Goal: Task Accomplishment & Management: Manage account settings

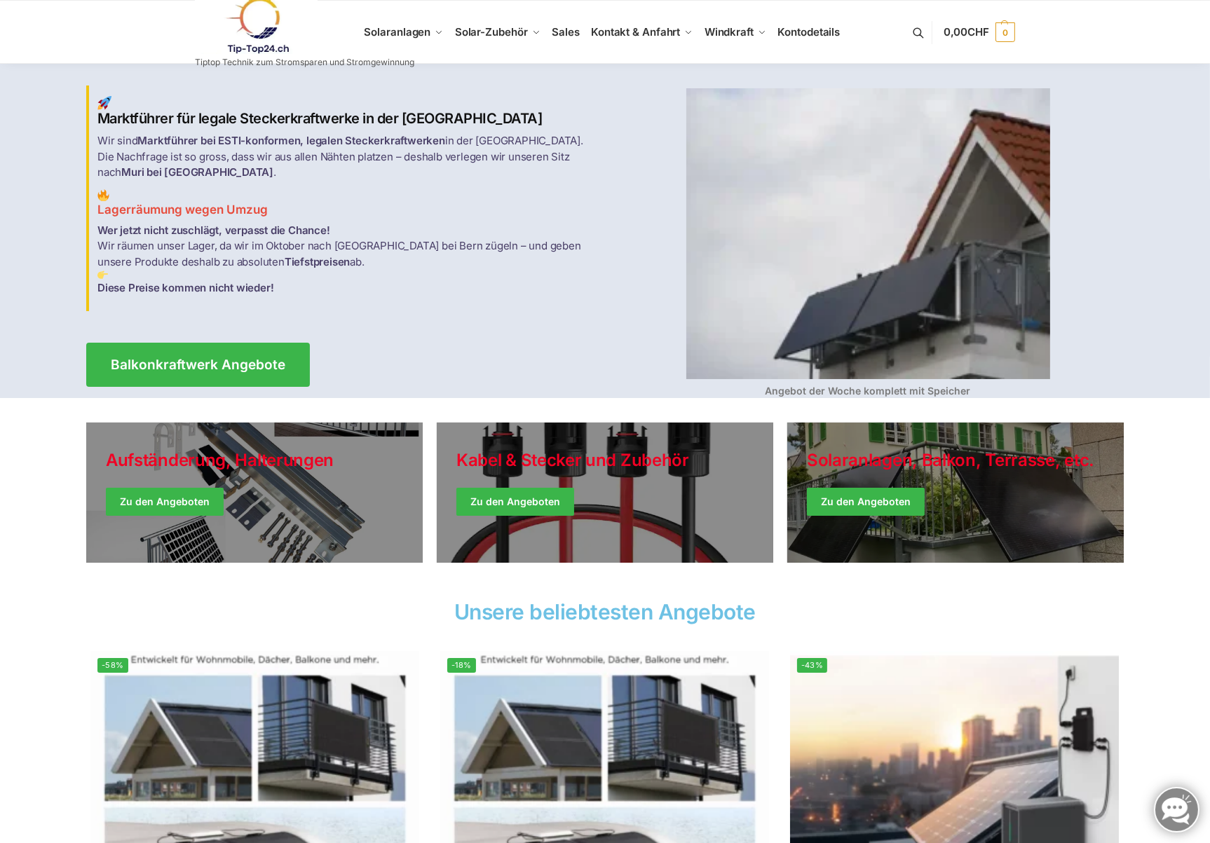
click at [408, 34] on link at bounding box center [304, 25] width 219 height 57
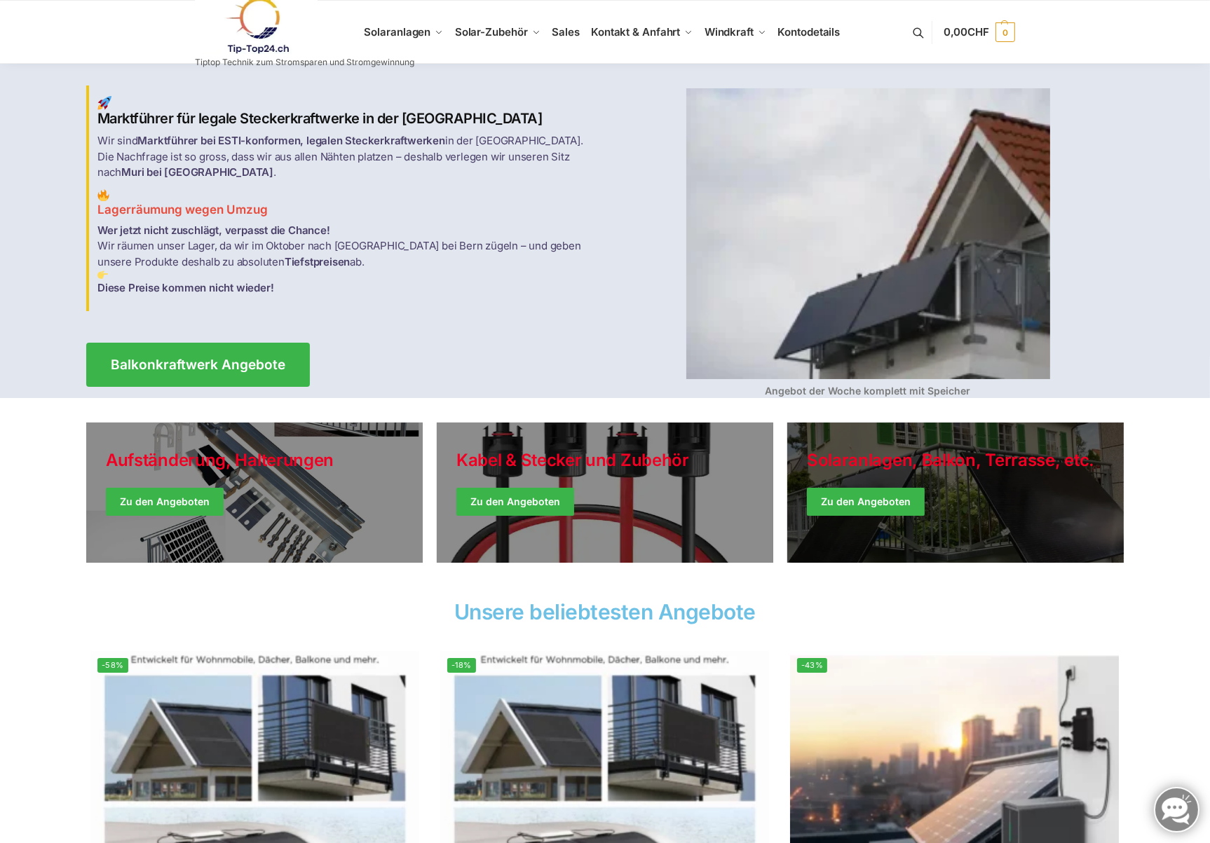
click at [888, 507] on link "Winter Jackets" at bounding box center [955, 493] width 336 height 140
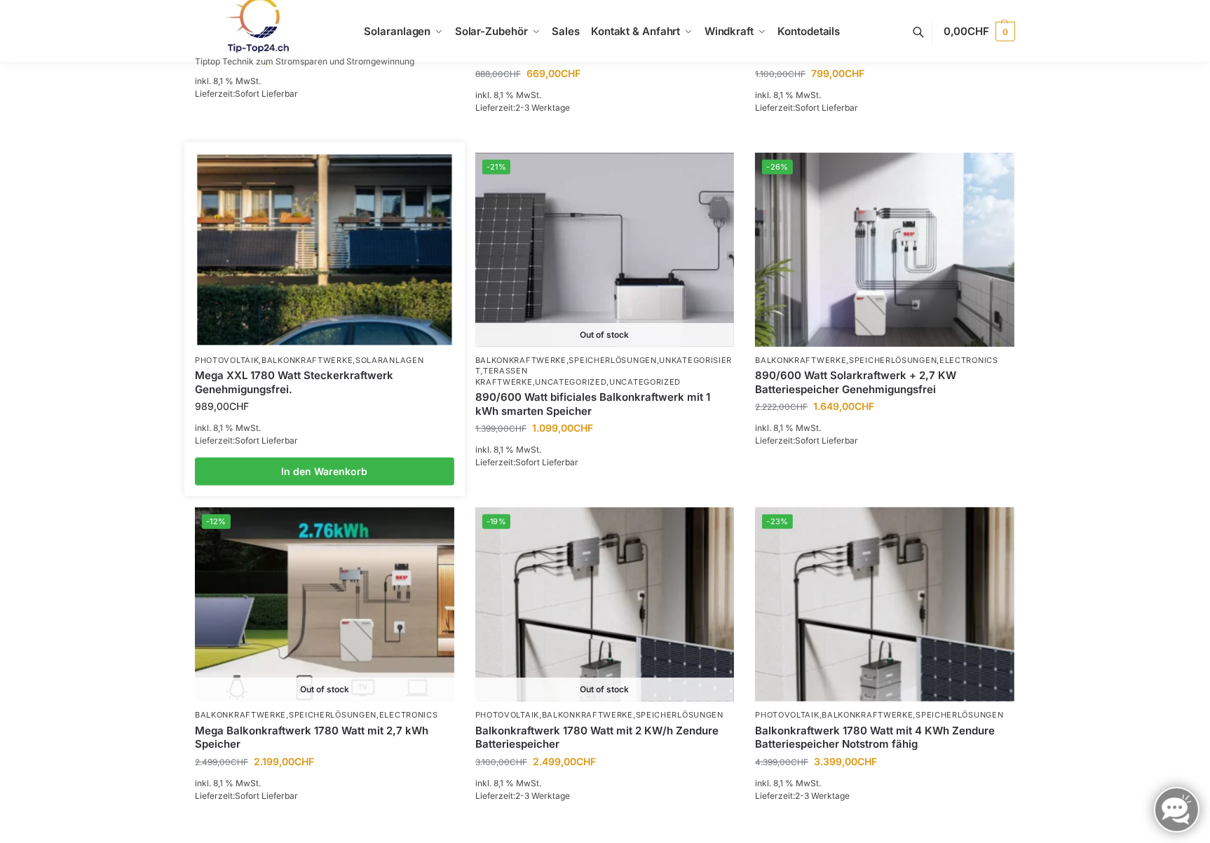
scroll to position [841, 0]
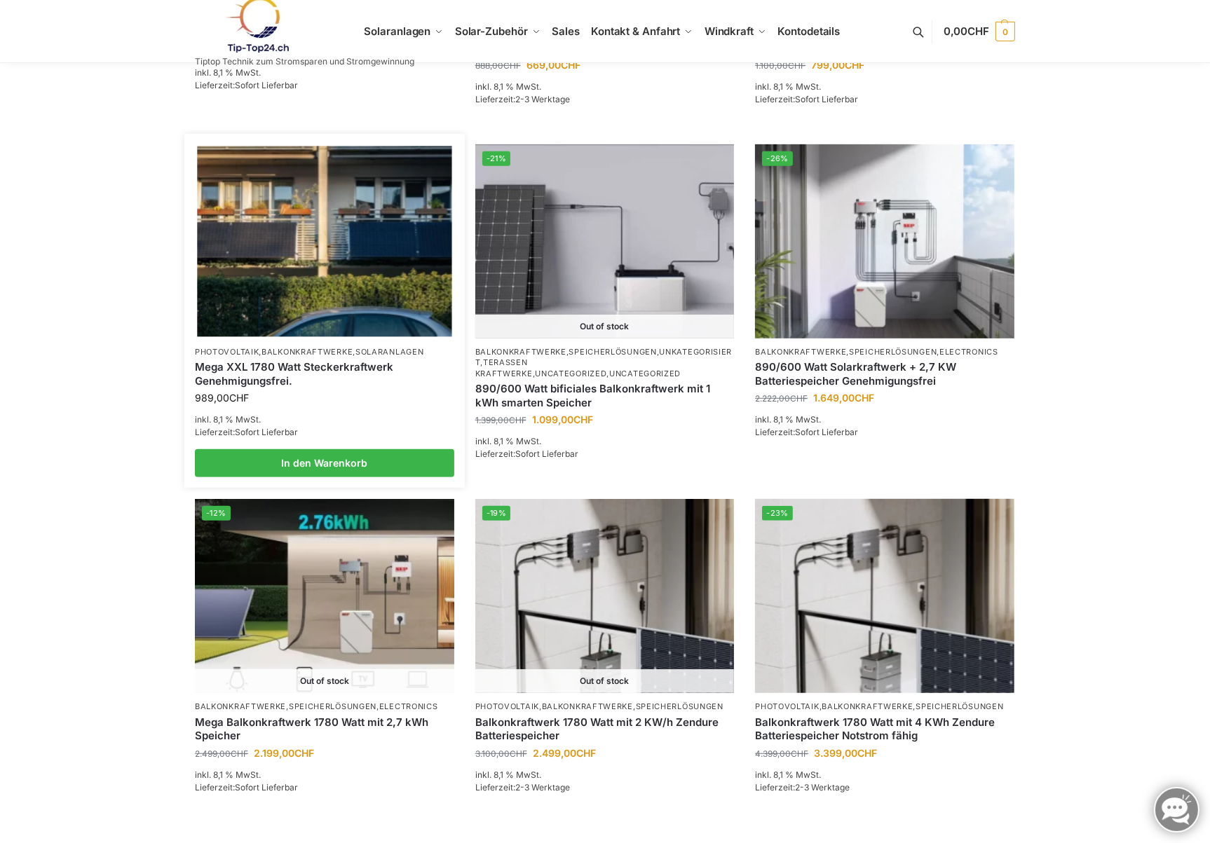
click at [274, 269] on img at bounding box center [324, 241] width 254 height 191
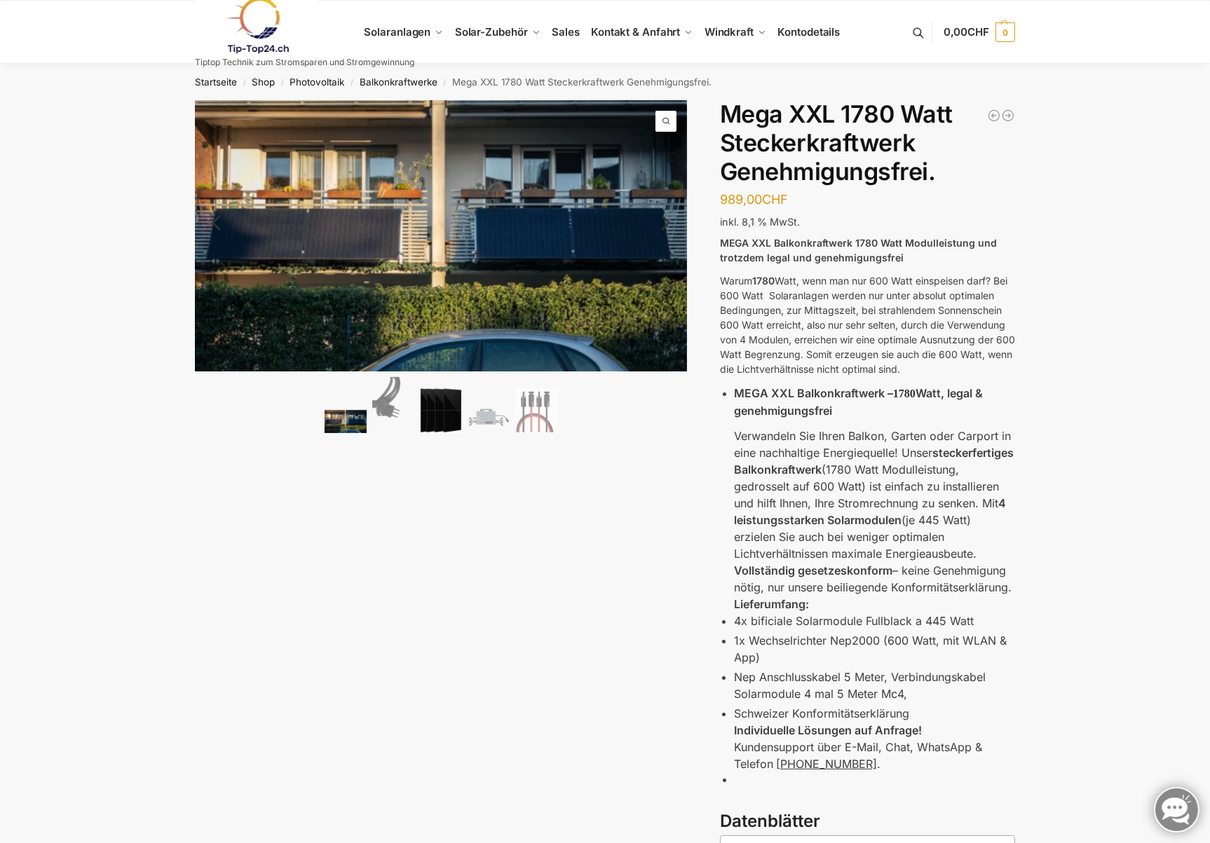
click at [444, 410] on img at bounding box center [441, 410] width 42 height 45
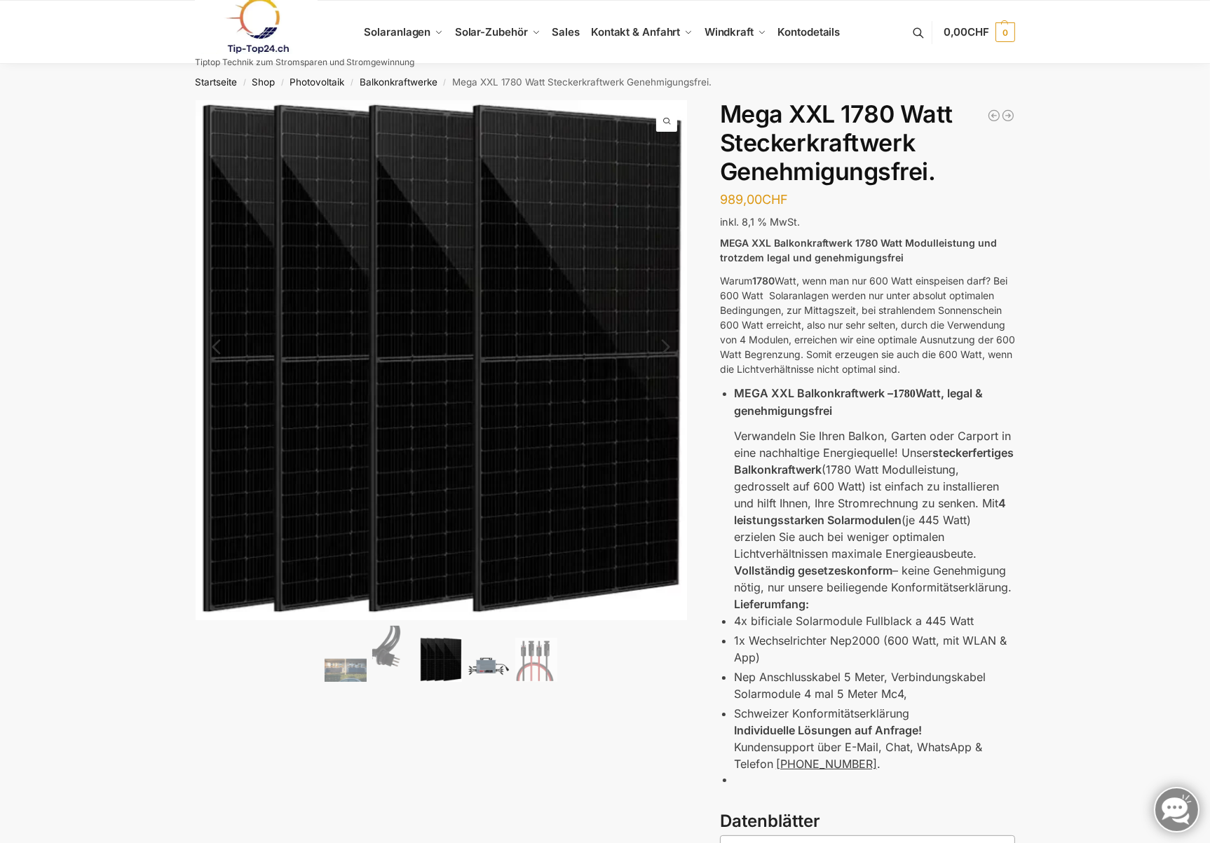
click at [491, 667] on img at bounding box center [488, 666] width 42 height 32
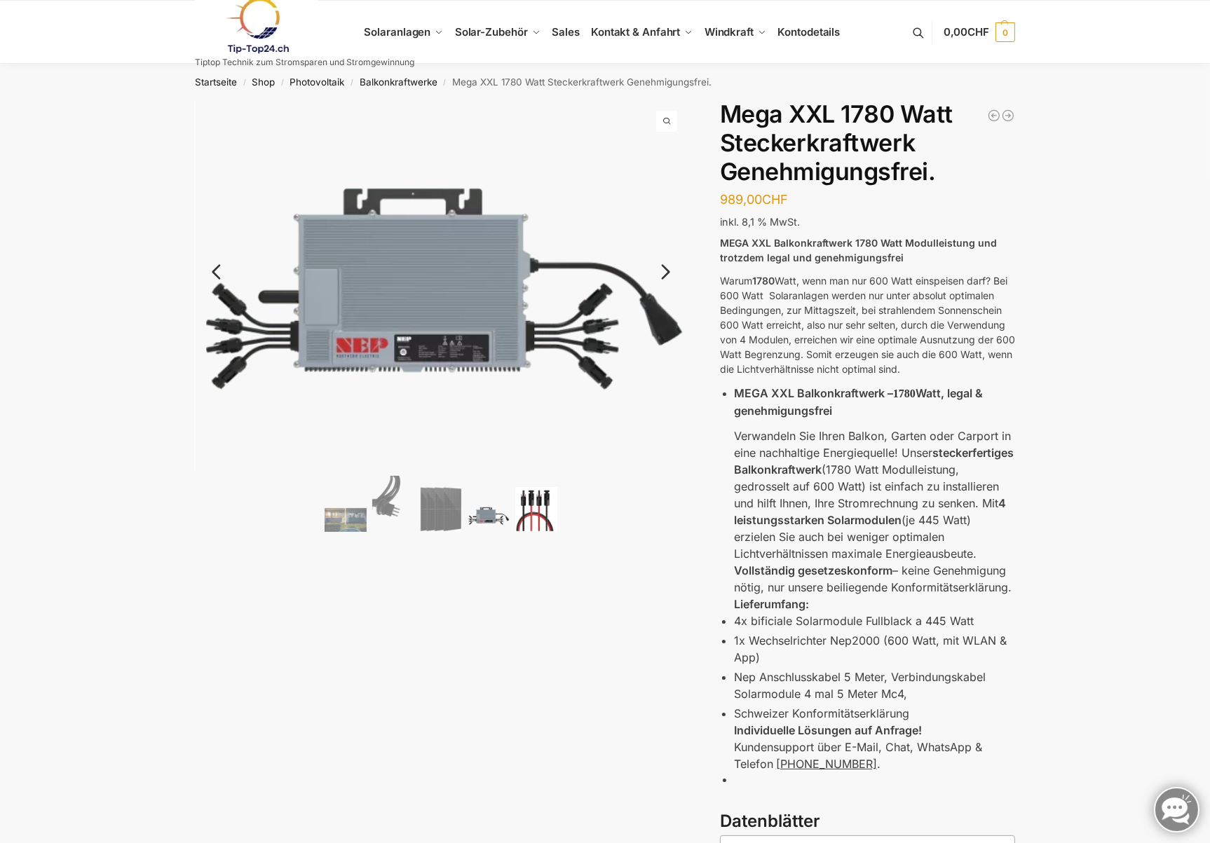
click at [526, 526] on img at bounding box center [536, 509] width 42 height 45
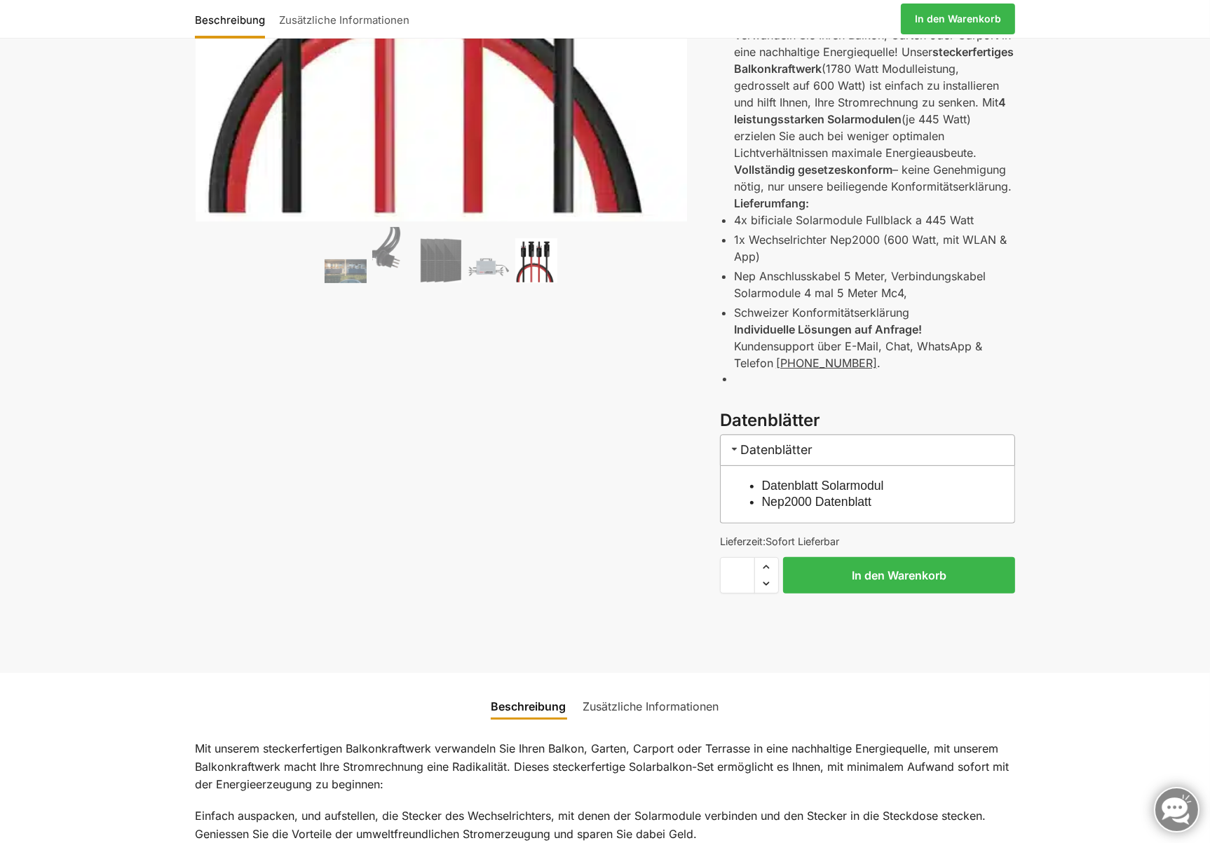
scroll to position [421, 0]
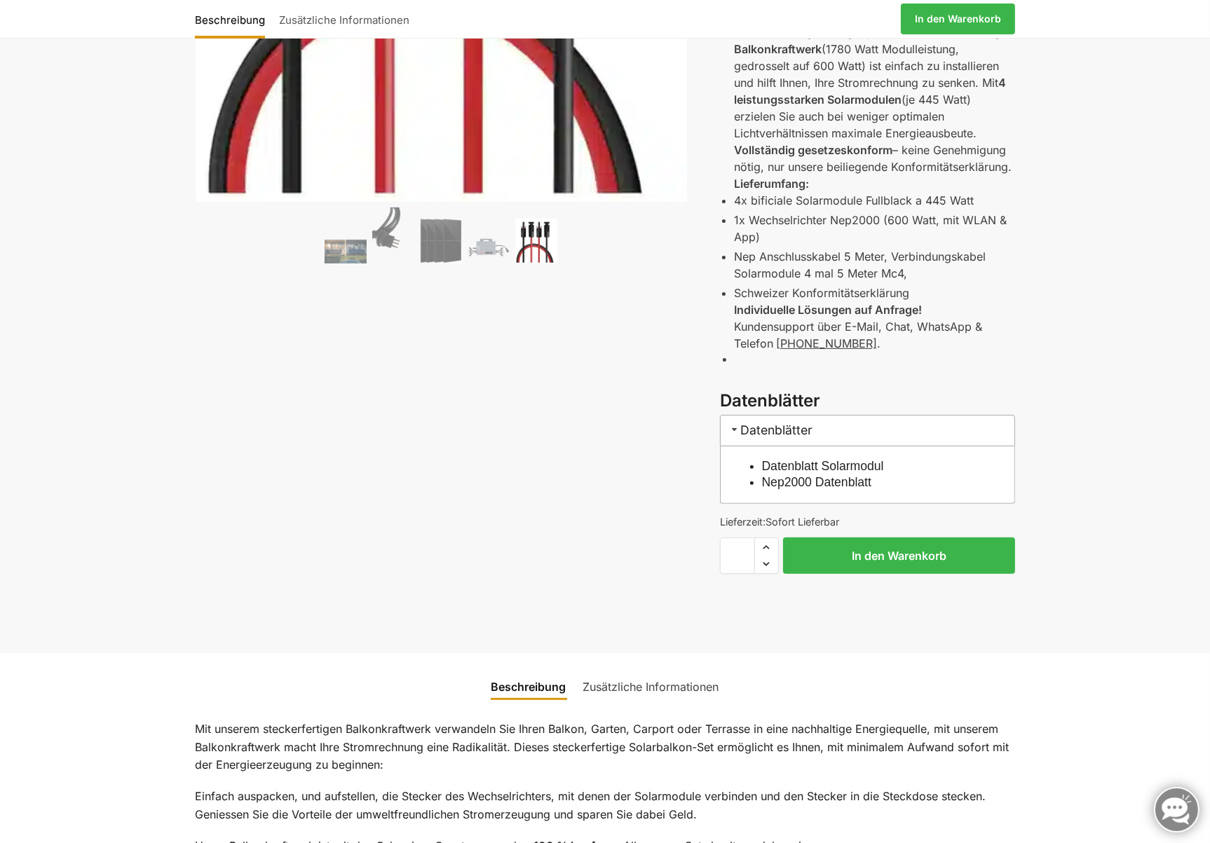
click at [812, 481] on link "Nep2000 Datenblatt" at bounding box center [817, 482] width 110 height 14
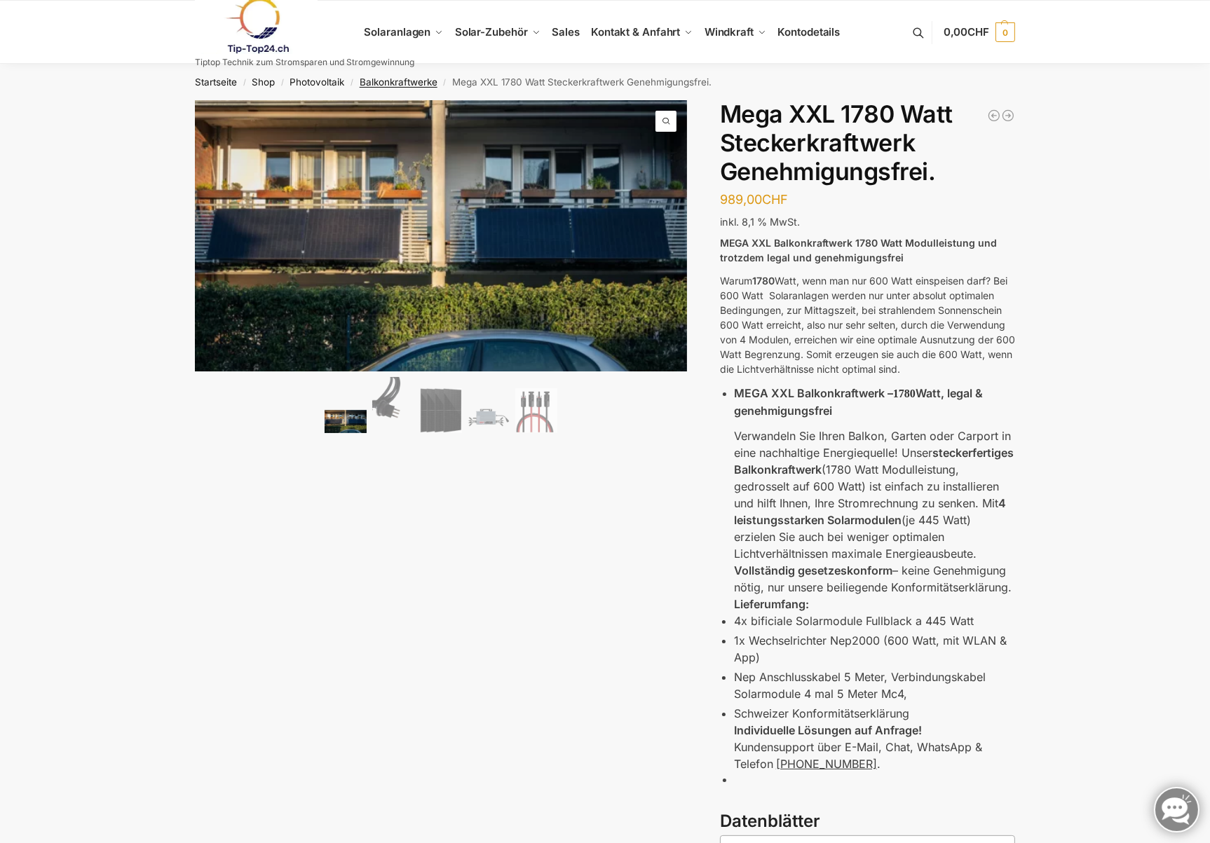
click at [381, 82] on link "Balkonkraftwerke" at bounding box center [399, 81] width 78 height 11
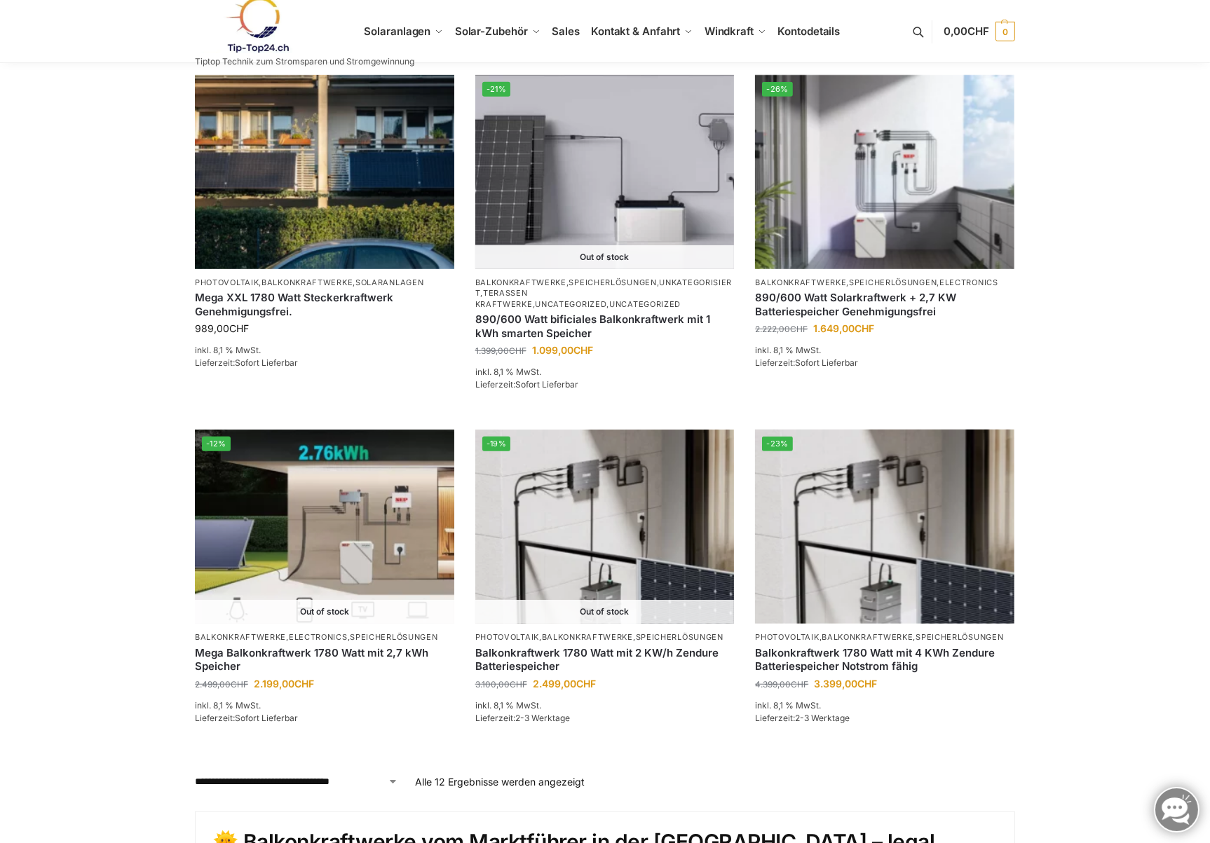
scroll to position [981, 0]
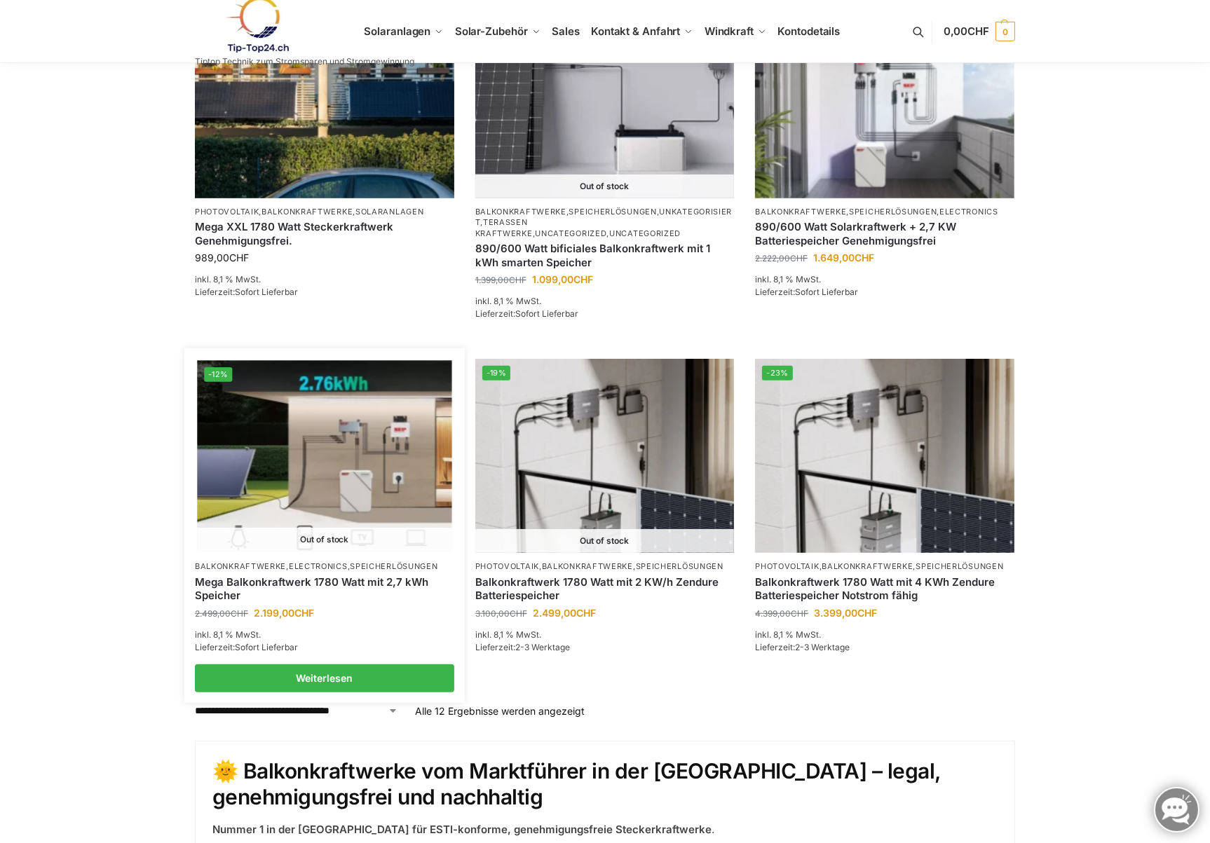
click at [341, 464] on img at bounding box center [324, 456] width 254 height 191
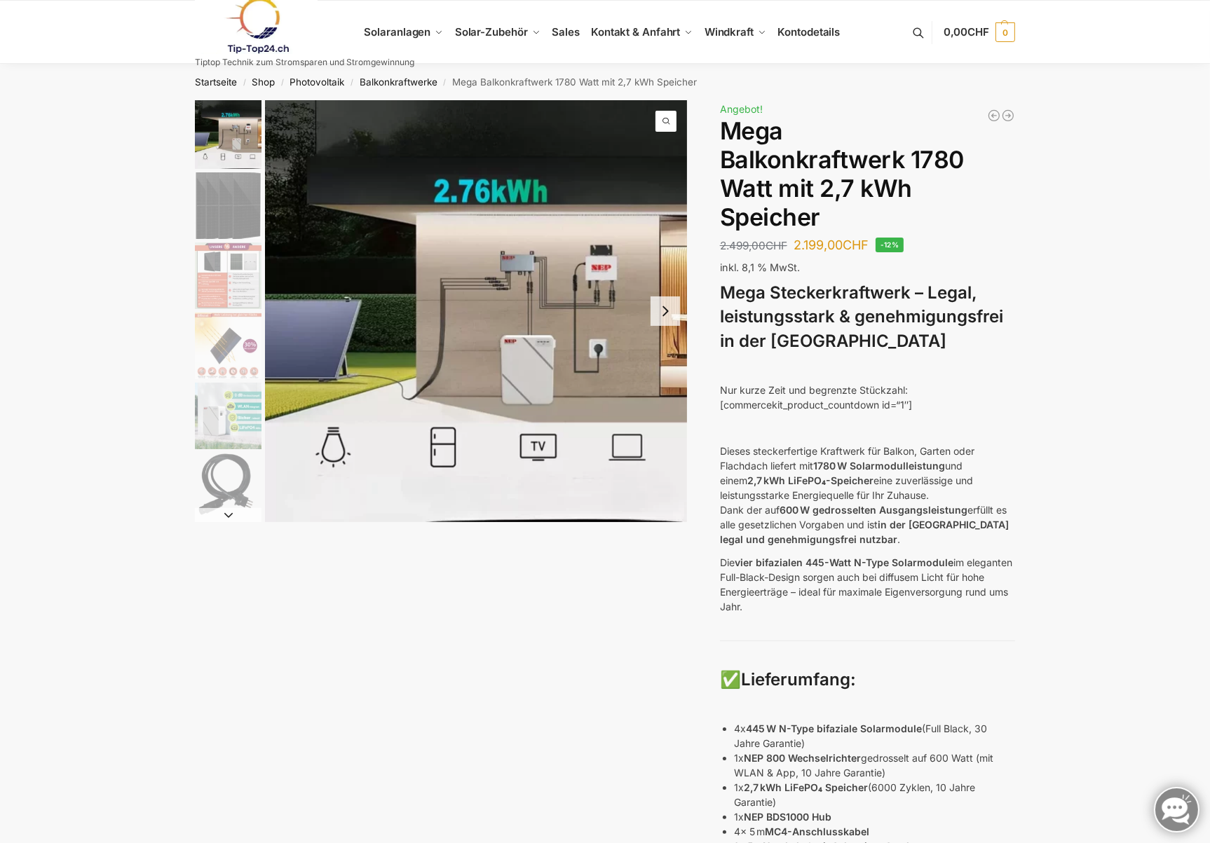
click at [221, 157] on img "1 / 9" at bounding box center [228, 134] width 67 height 69
click at [222, 225] on img "2 / 9" at bounding box center [228, 205] width 67 height 67
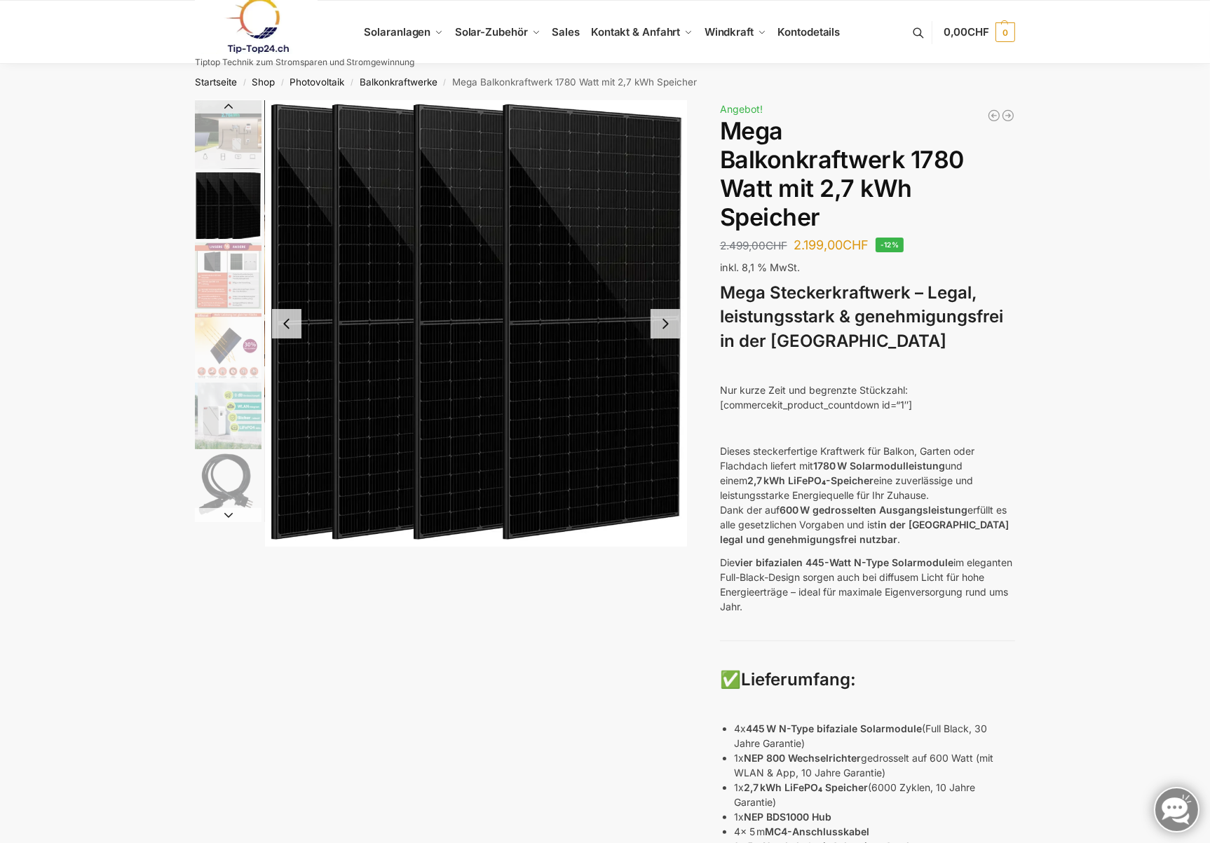
click at [224, 250] on img "3 / 9" at bounding box center [228, 275] width 67 height 67
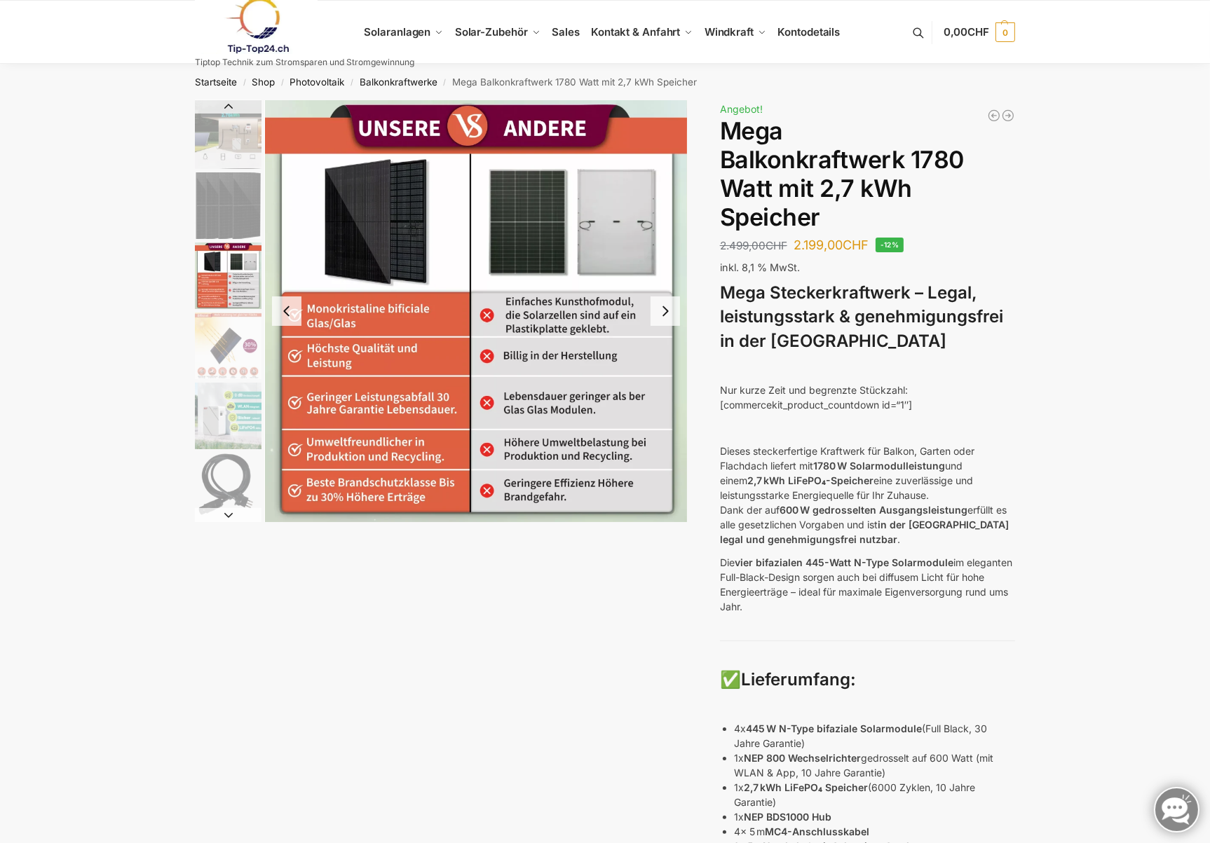
click at [227, 310] on li "4 / 9" at bounding box center [226, 345] width 70 height 70
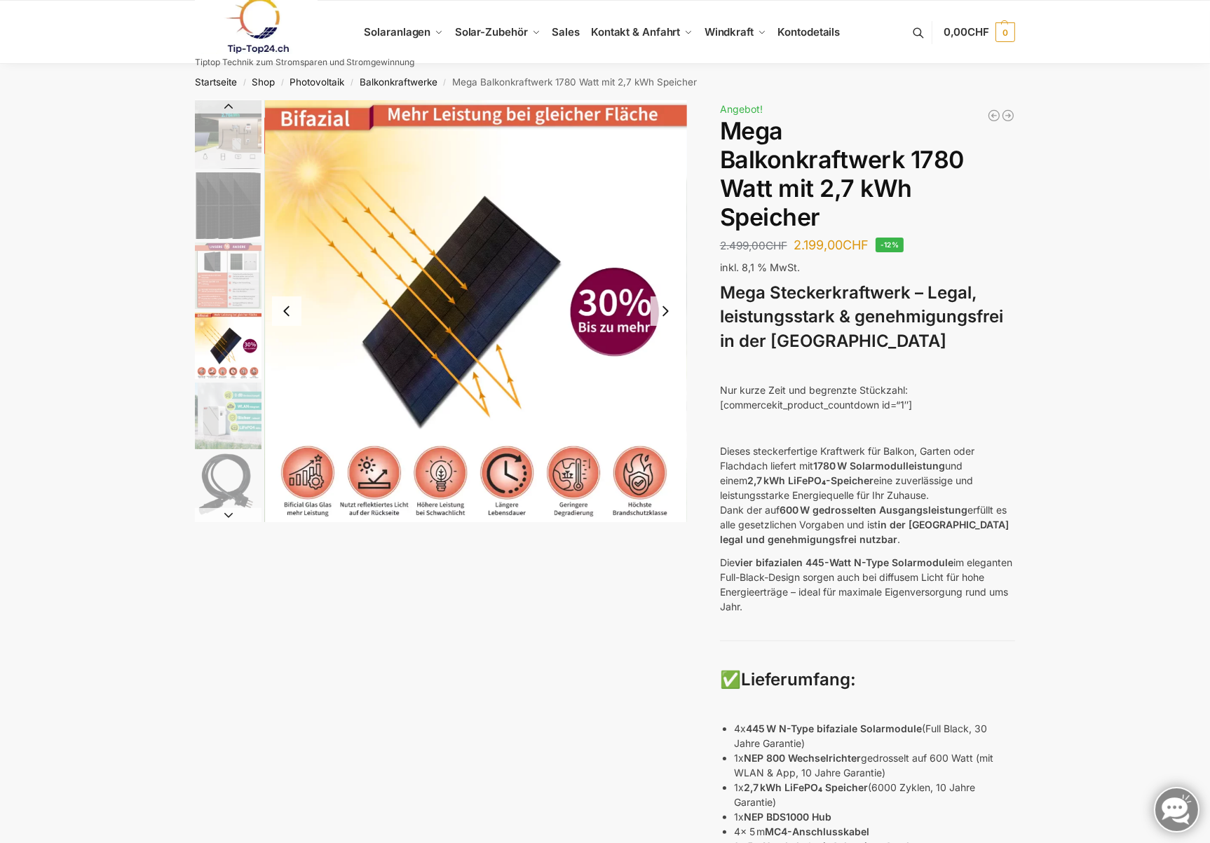
click at [217, 411] on img "5 / 9" at bounding box center [228, 416] width 67 height 67
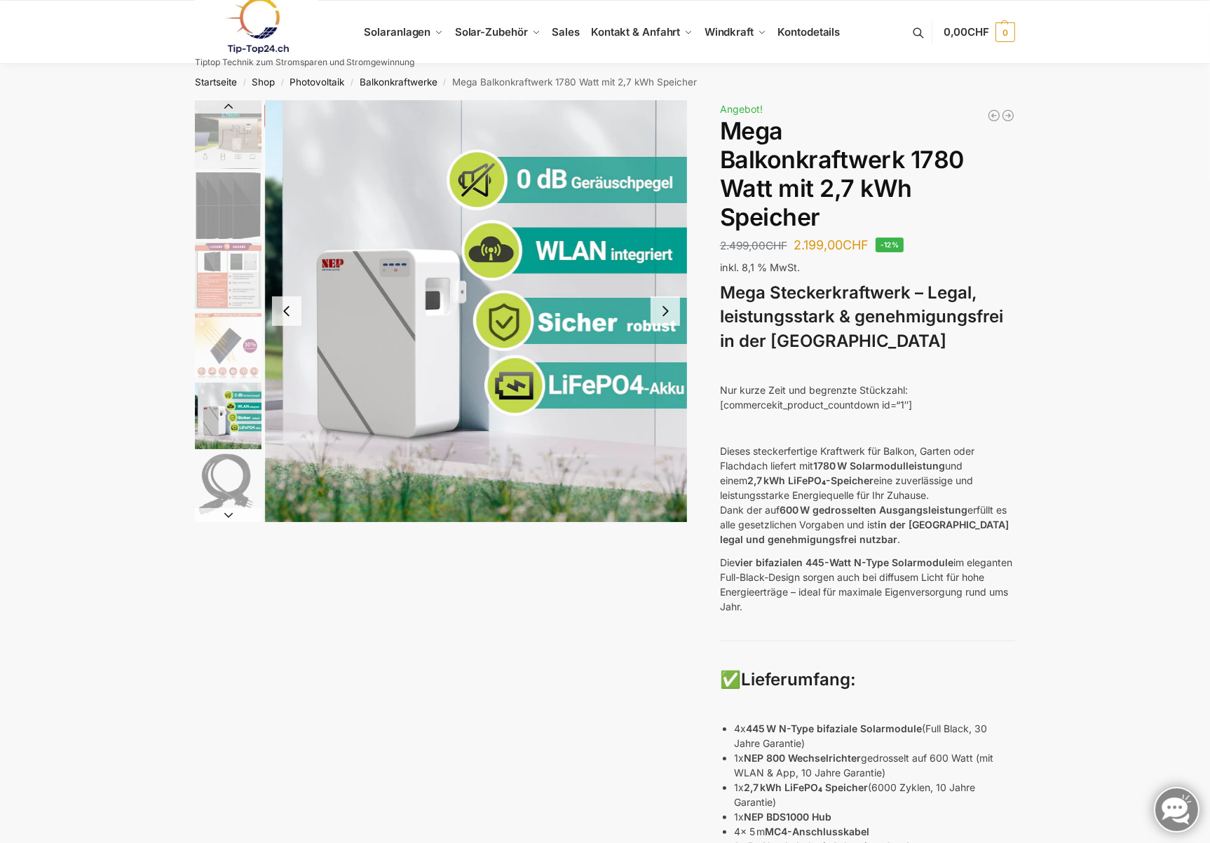
click at [217, 468] on img "6 / 9" at bounding box center [228, 486] width 67 height 67
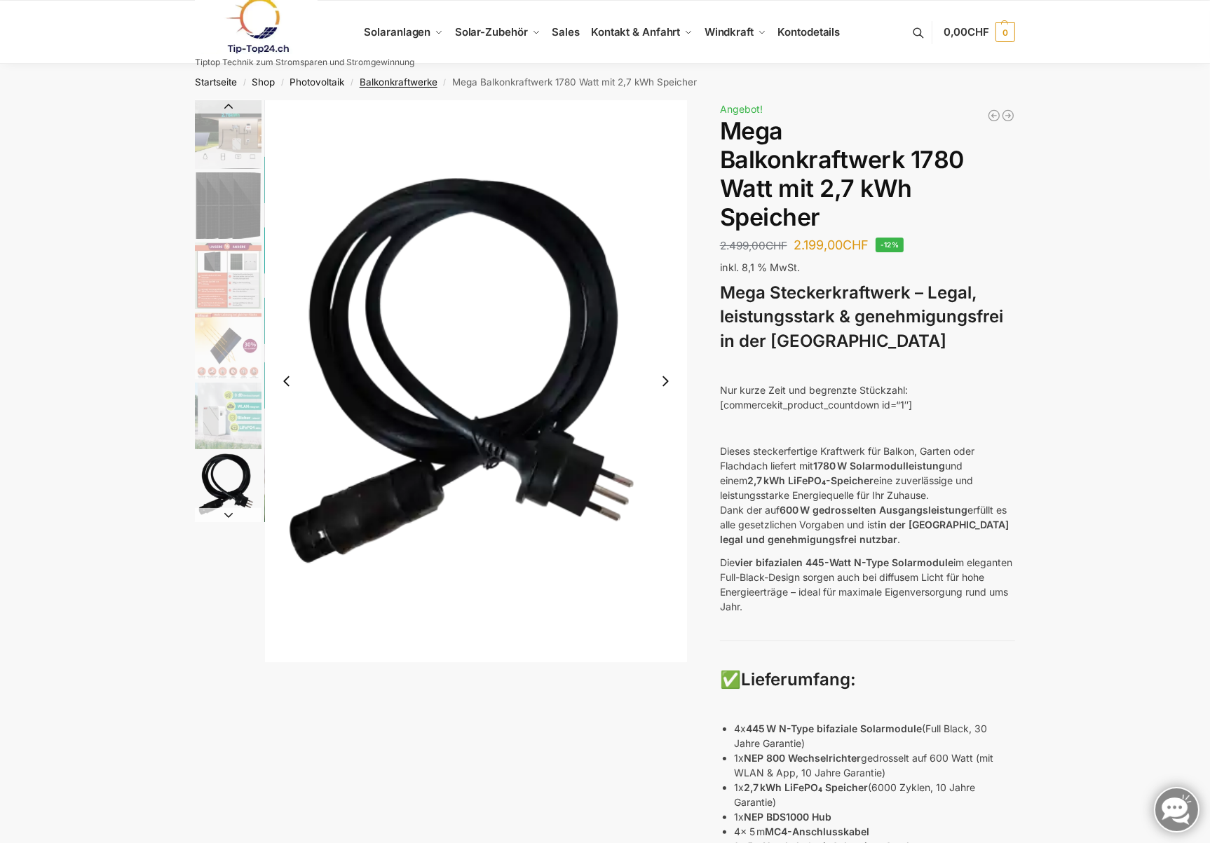
click at [413, 83] on link "Balkonkraftwerke" at bounding box center [399, 81] width 78 height 11
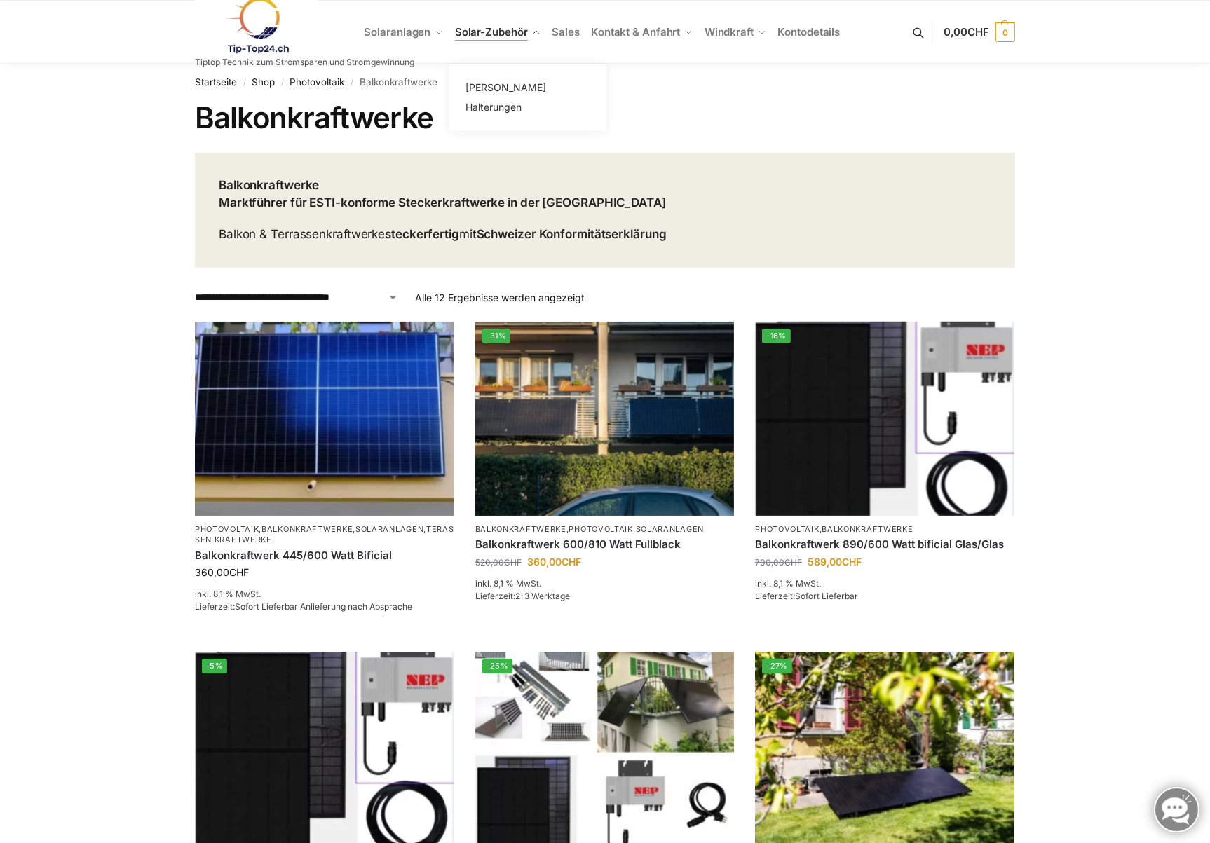
click at [479, 29] on span "Solar-Zubehör" at bounding box center [491, 31] width 73 height 13
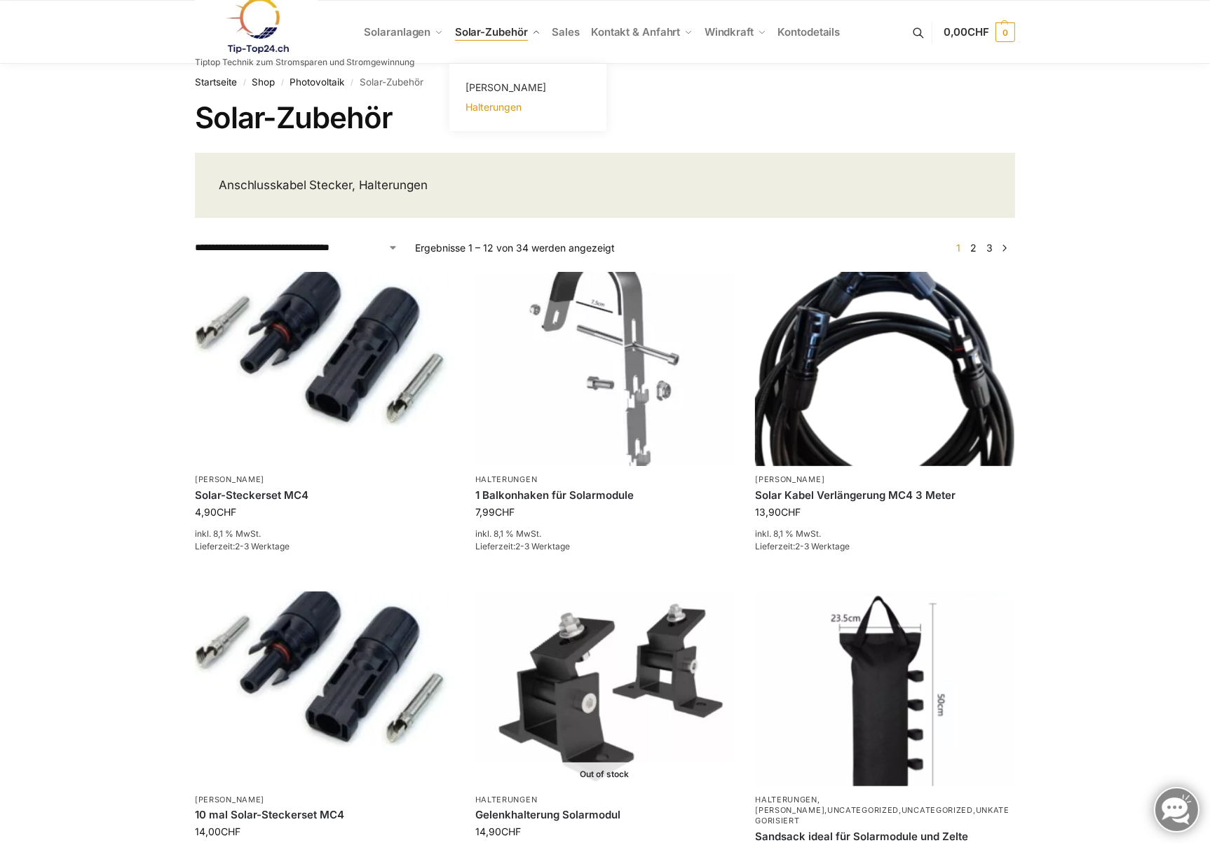
click at [495, 105] on span "Halterungen" at bounding box center [493, 107] width 56 height 12
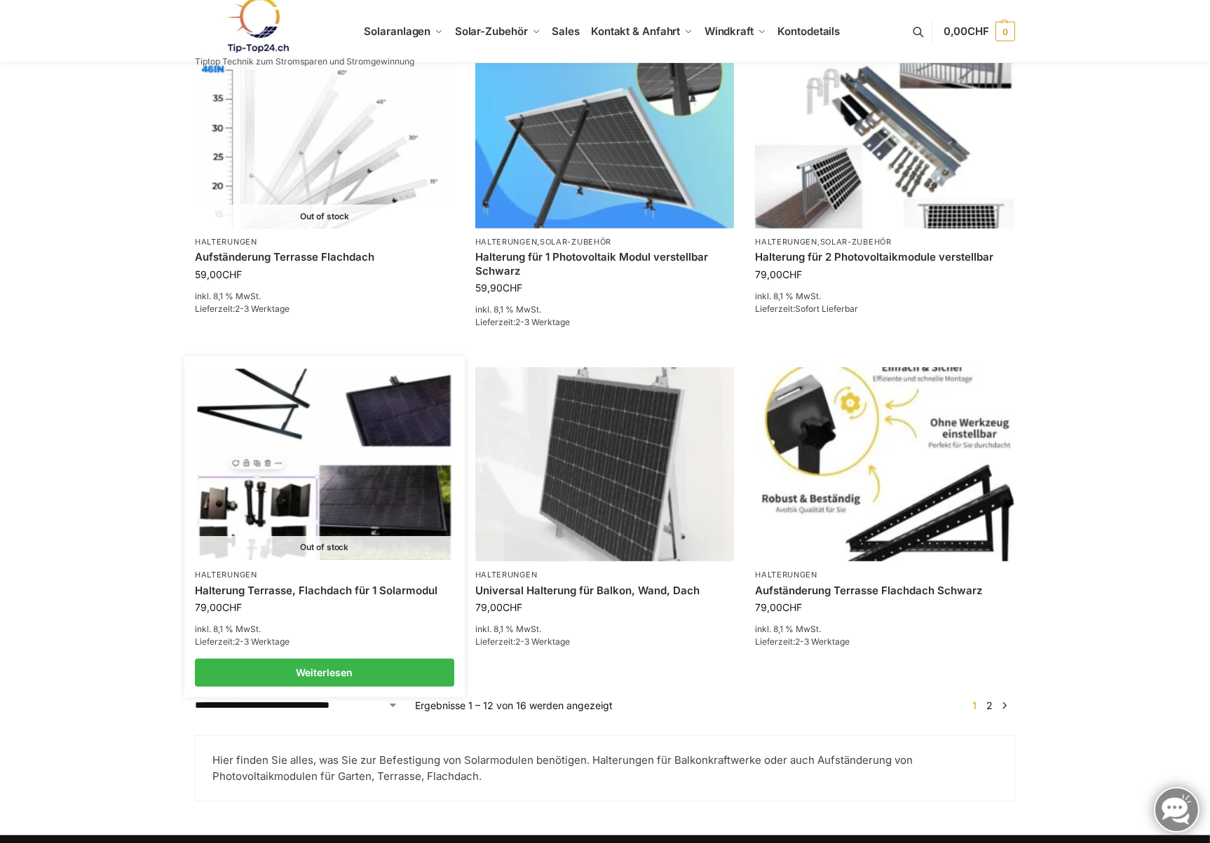
scroll to position [1261, 0]
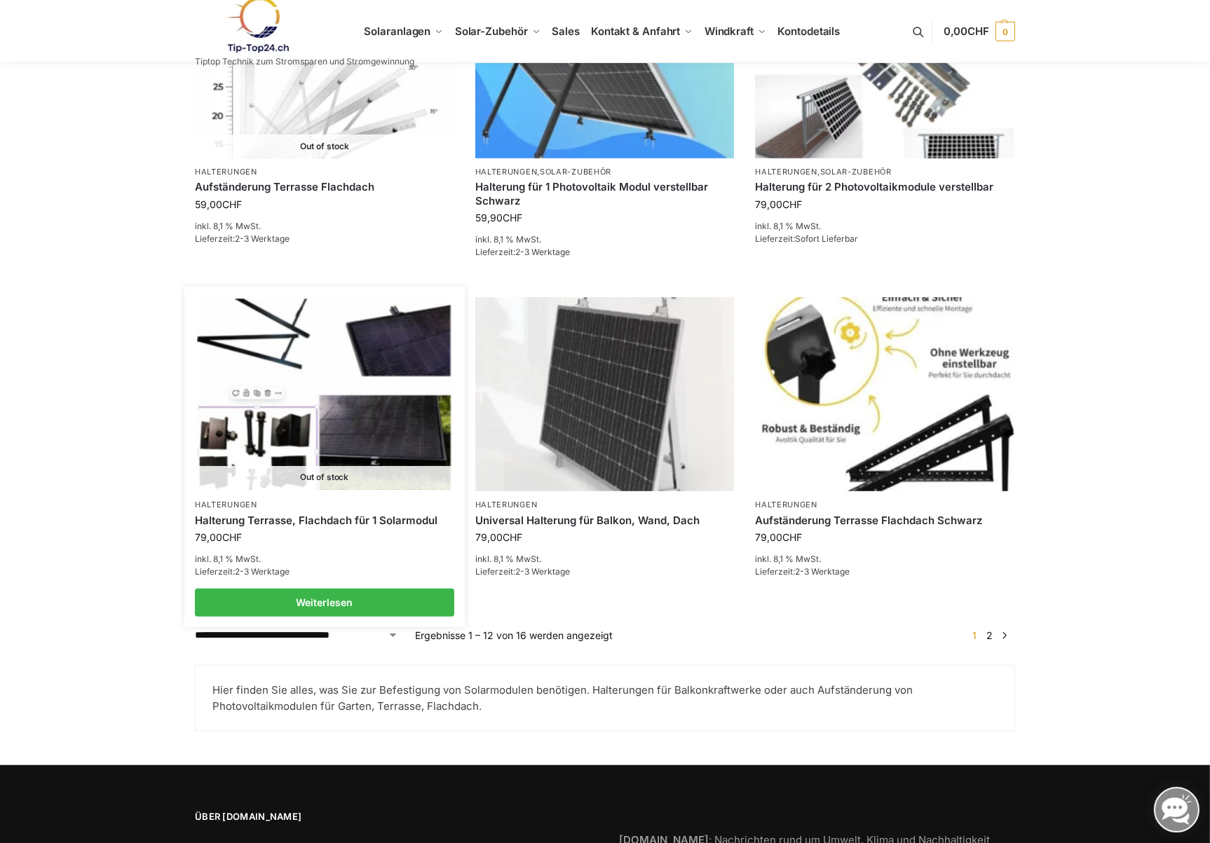
click at [336, 426] on img at bounding box center [324, 394] width 254 height 191
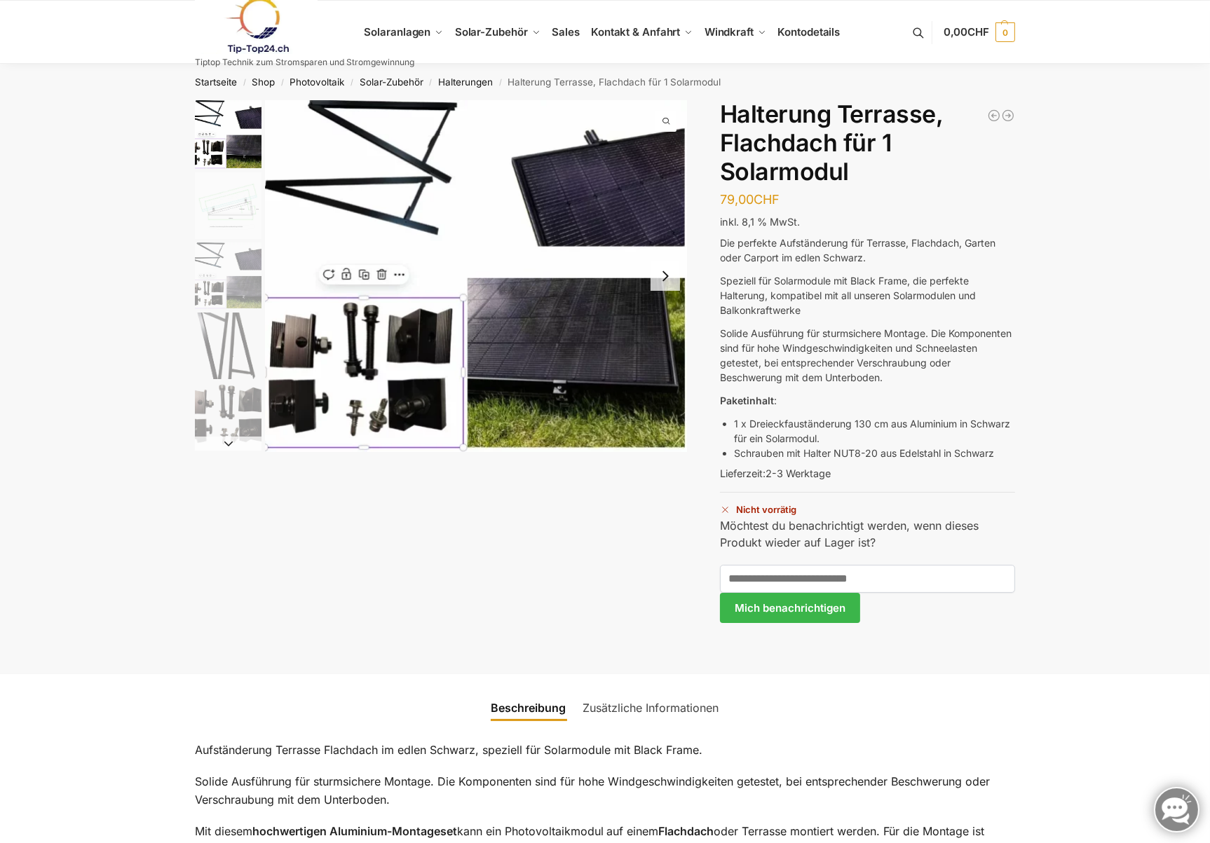
click at [224, 301] on img "3 / 5" at bounding box center [228, 275] width 67 height 67
click at [215, 343] on img "4 / 5" at bounding box center [228, 346] width 67 height 67
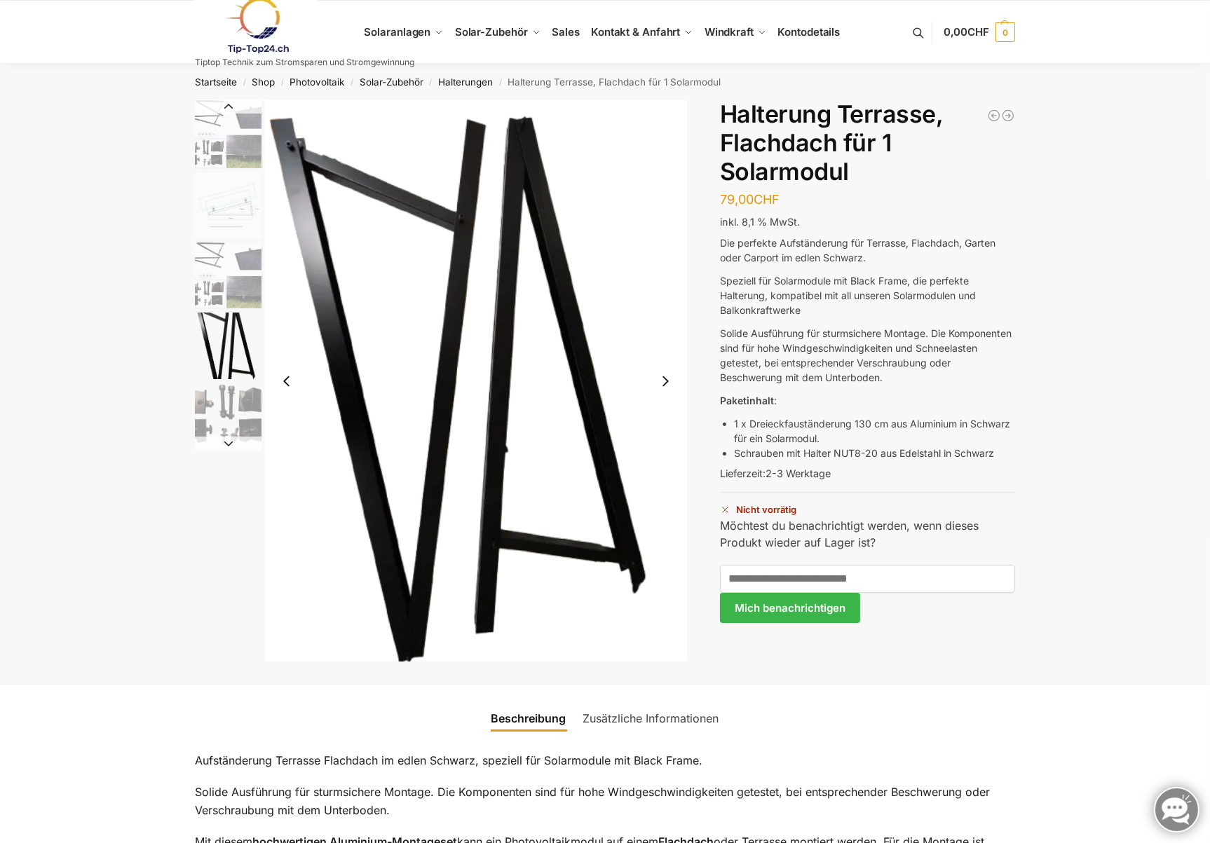
click at [221, 406] on img "5 / 5" at bounding box center [228, 416] width 67 height 67
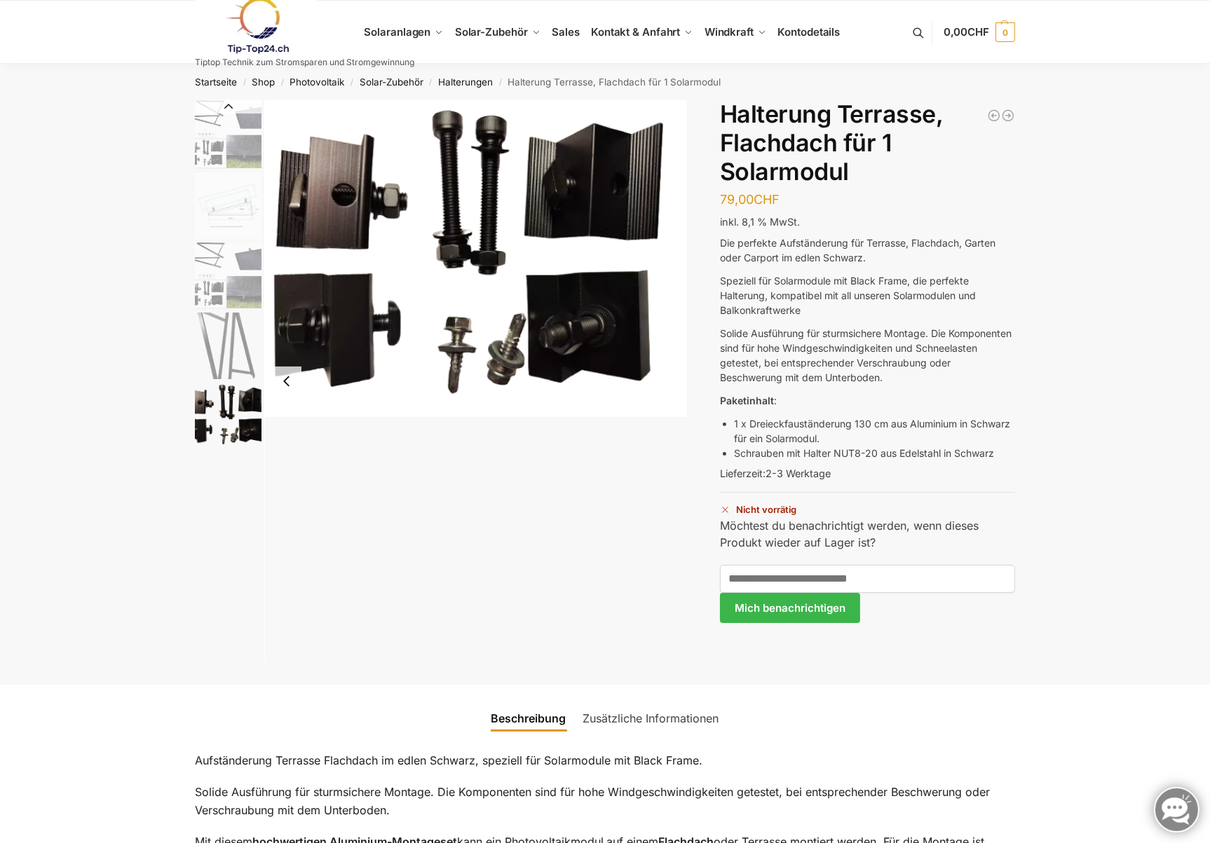
click at [221, 406] on img "5 / 5" at bounding box center [228, 416] width 67 height 67
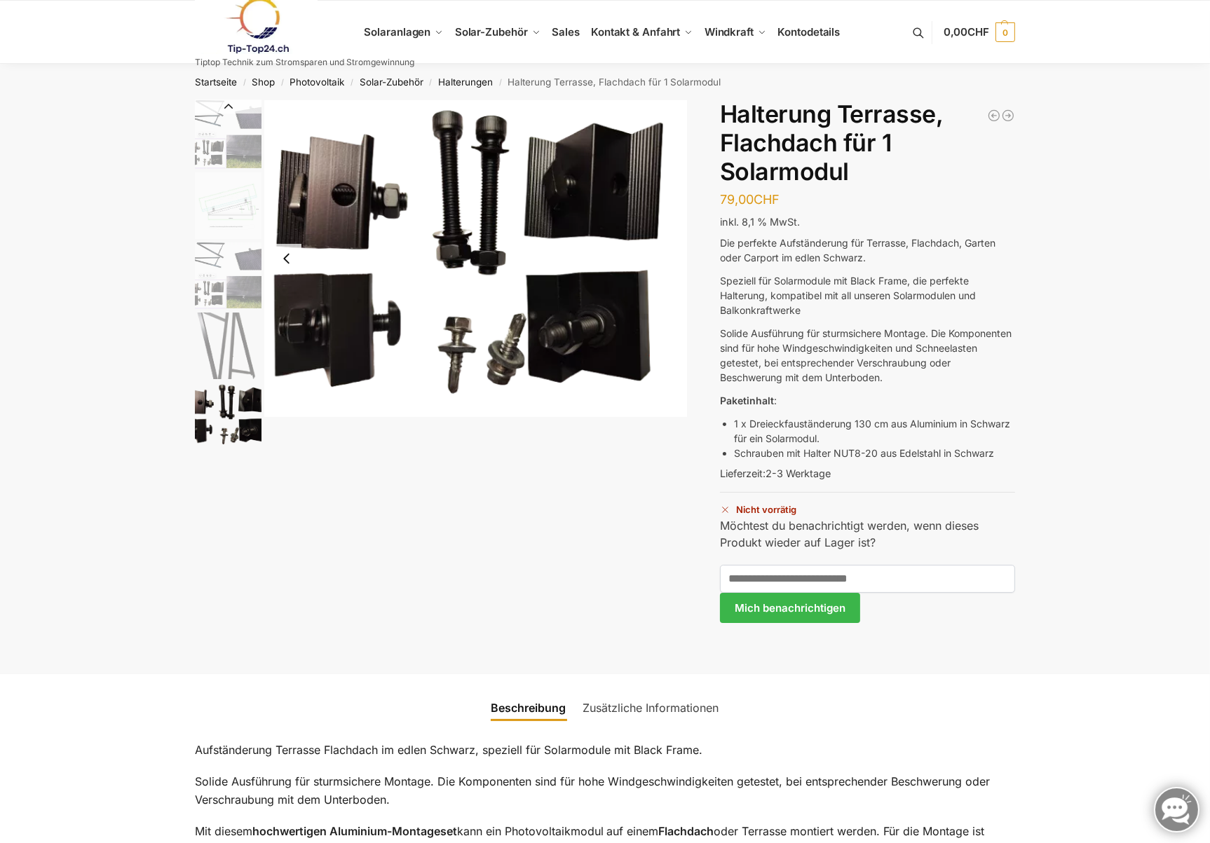
click at [221, 363] on img "4 / 5" at bounding box center [228, 346] width 67 height 67
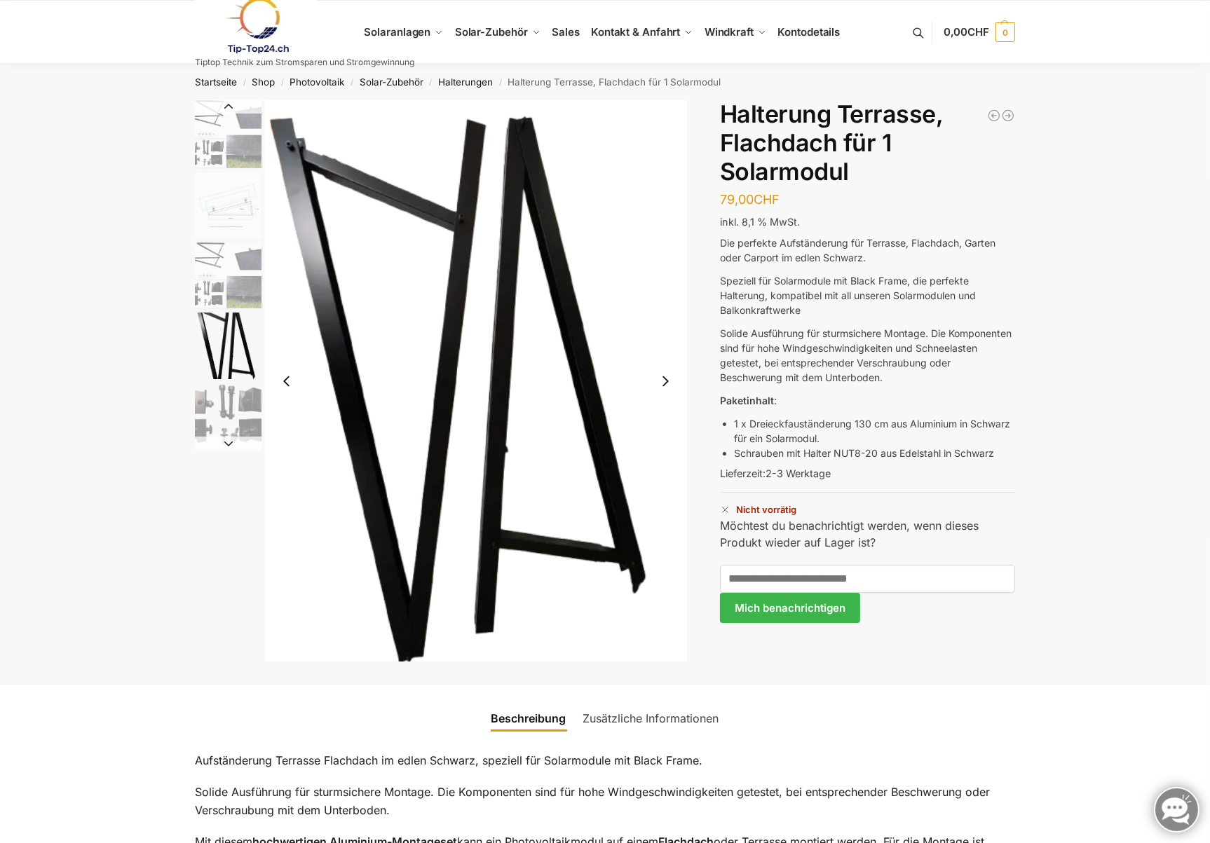
click at [228, 206] on img "2 / 5" at bounding box center [228, 205] width 67 height 67
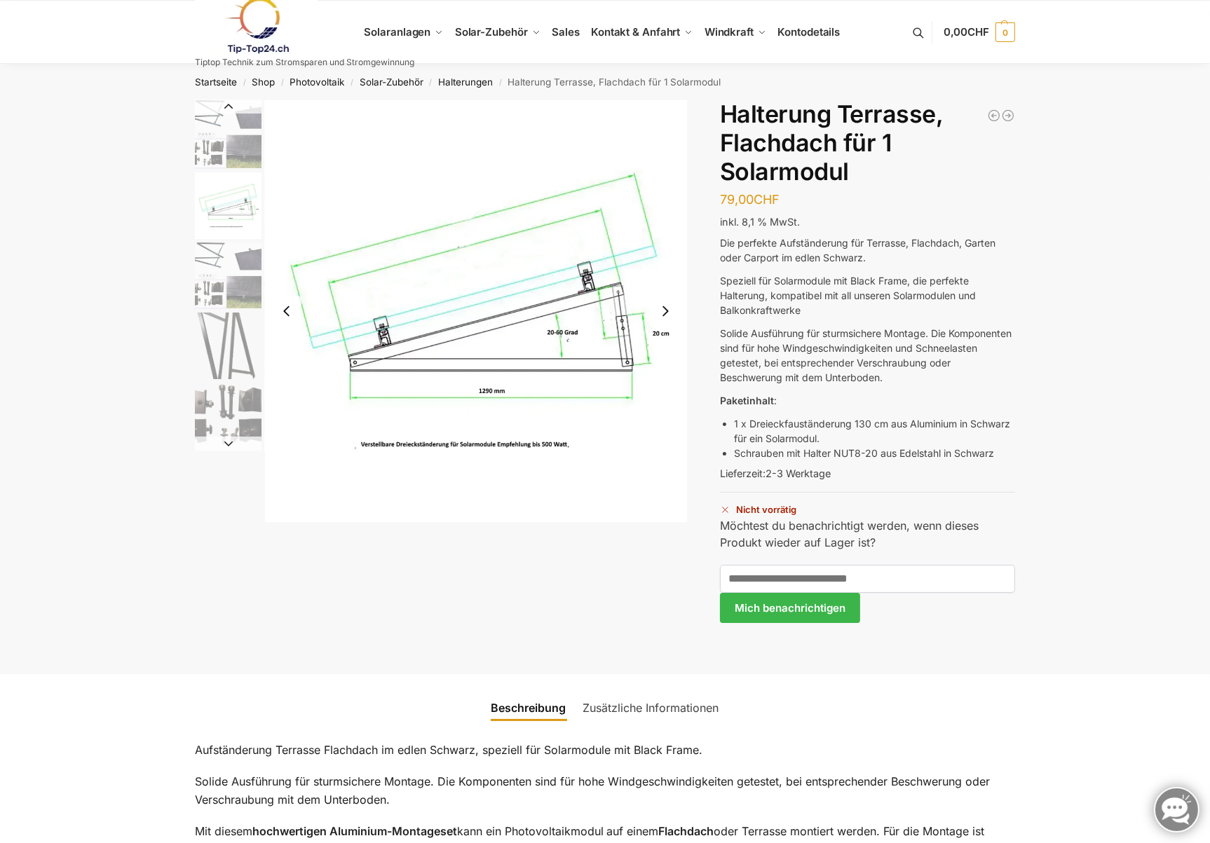
click at [224, 158] on img "1 / 5" at bounding box center [228, 134] width 67 height 69
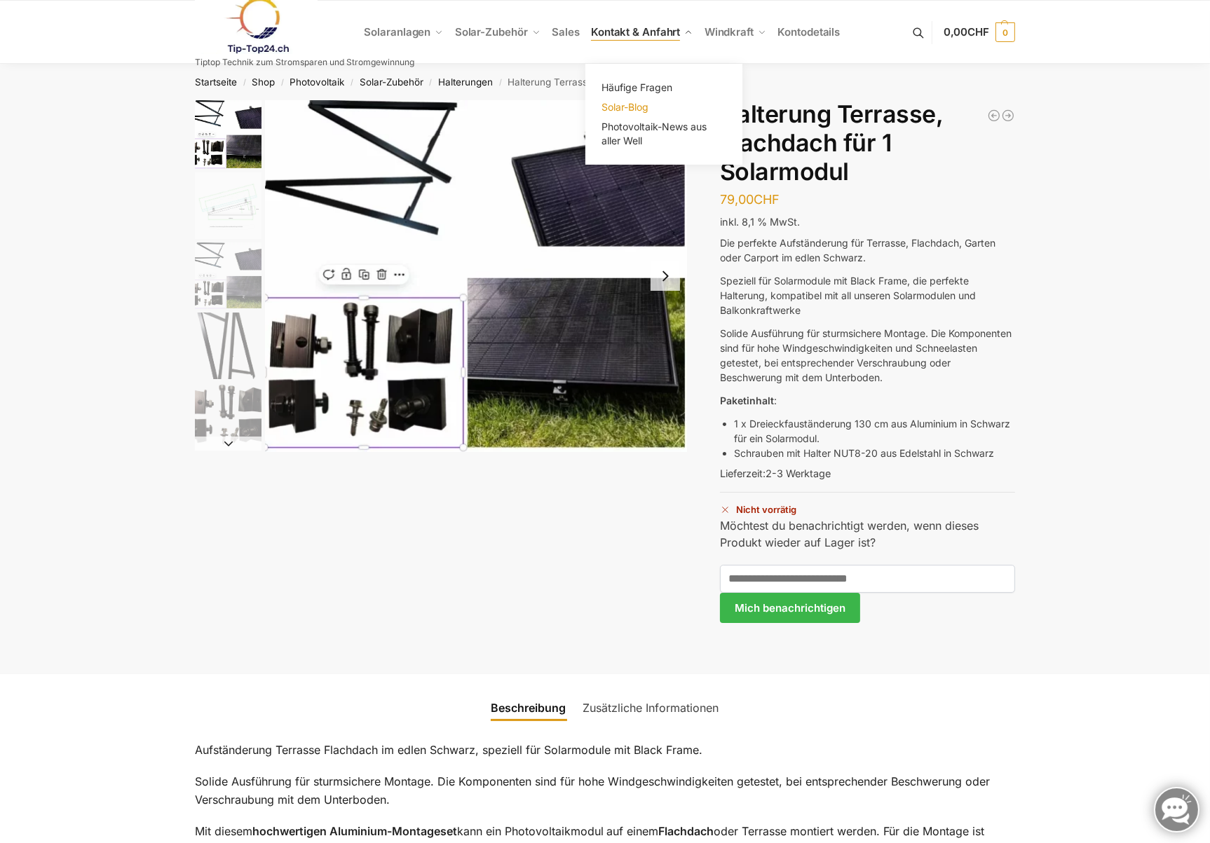
click at [616, 104] on span "Solar-Blog" at bounding box center [624, 107] width 47 height 12
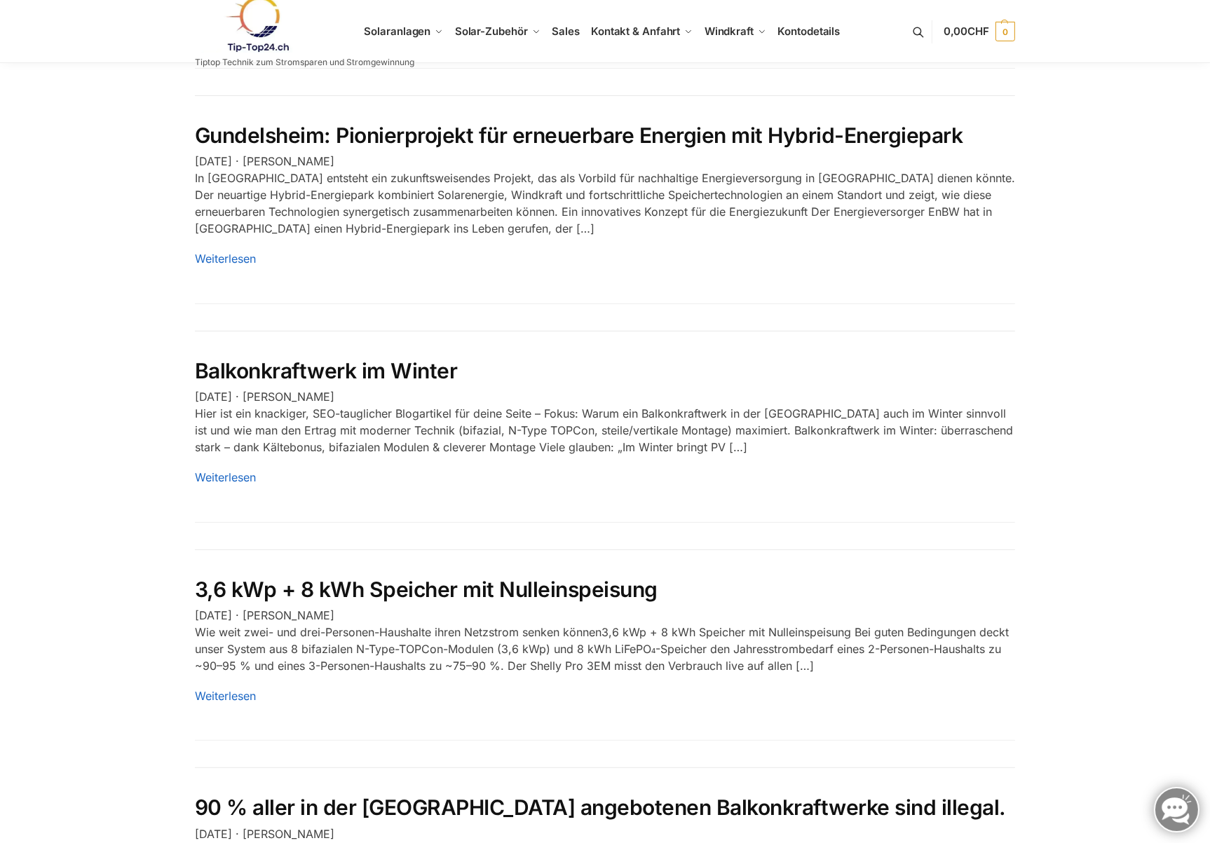
scroll to position [491, 0]
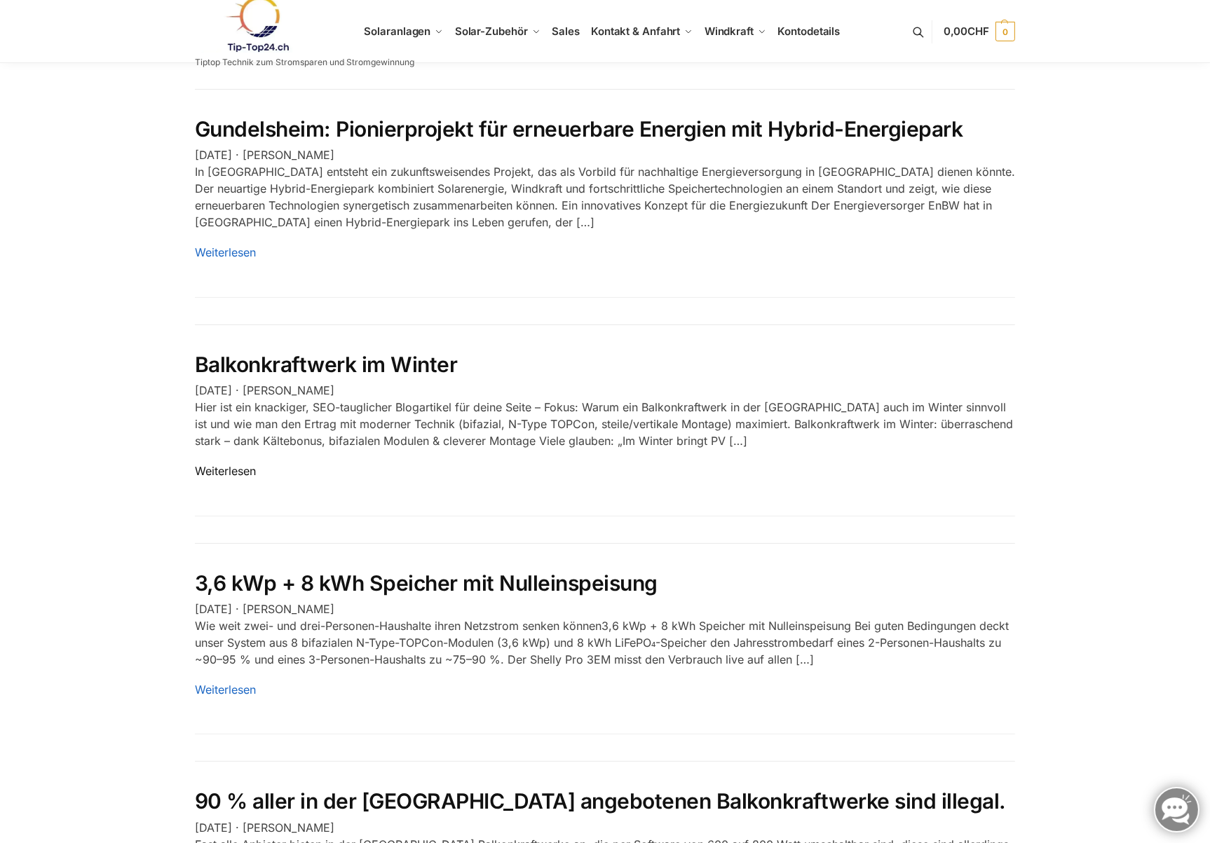
click at [233, 464] on link "Weiterlesen" at bounding box center [225, 471] width 61 height 14
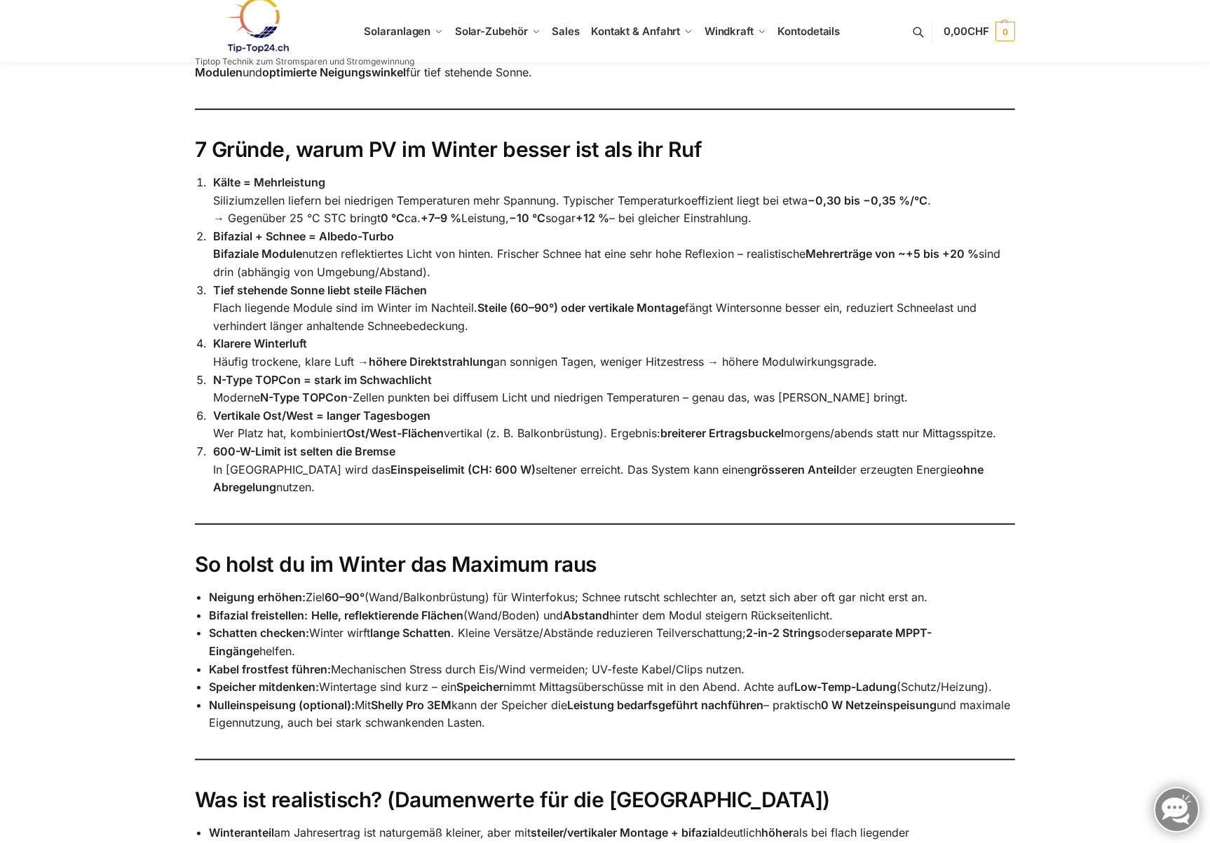
scroll to position [700, 0]
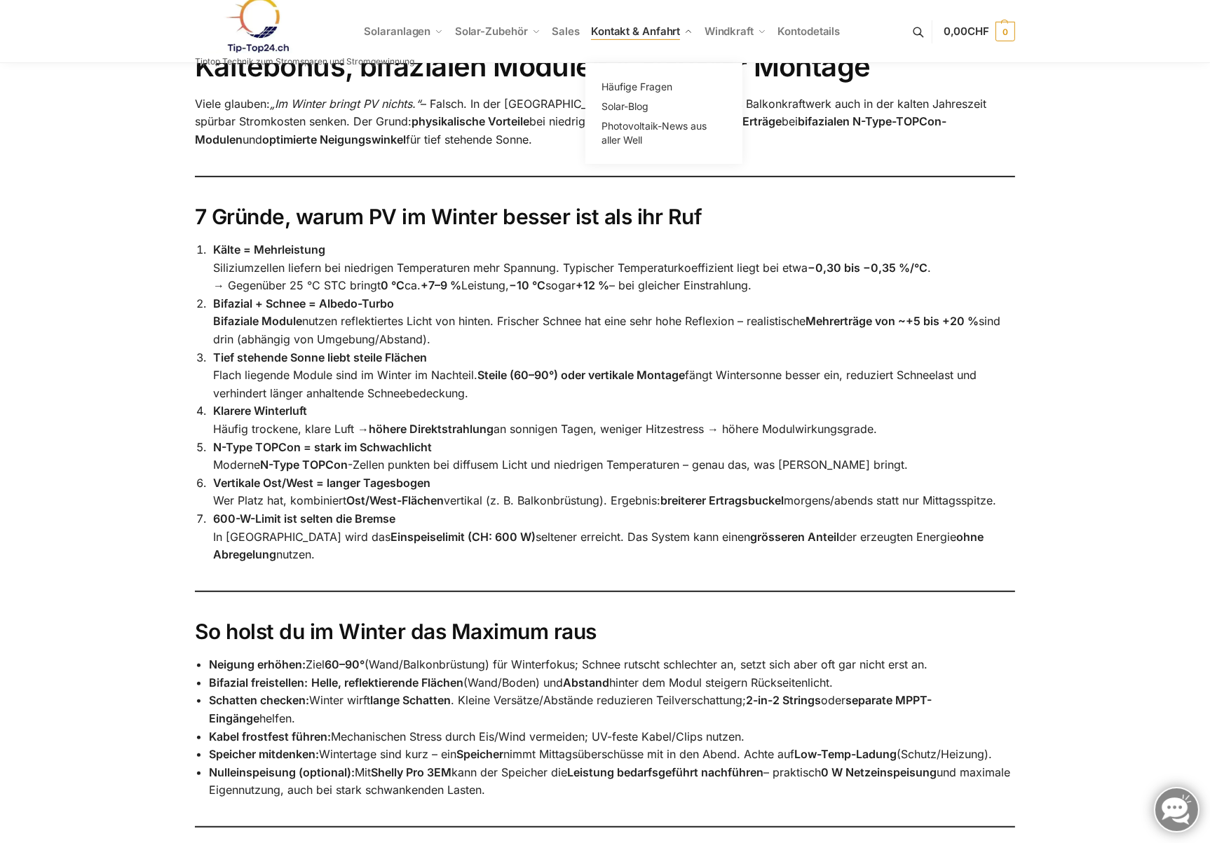
click at [669, 34] on span "Kontakt & Anfahrt" at bounding box center [635, 31] width 89 height 13
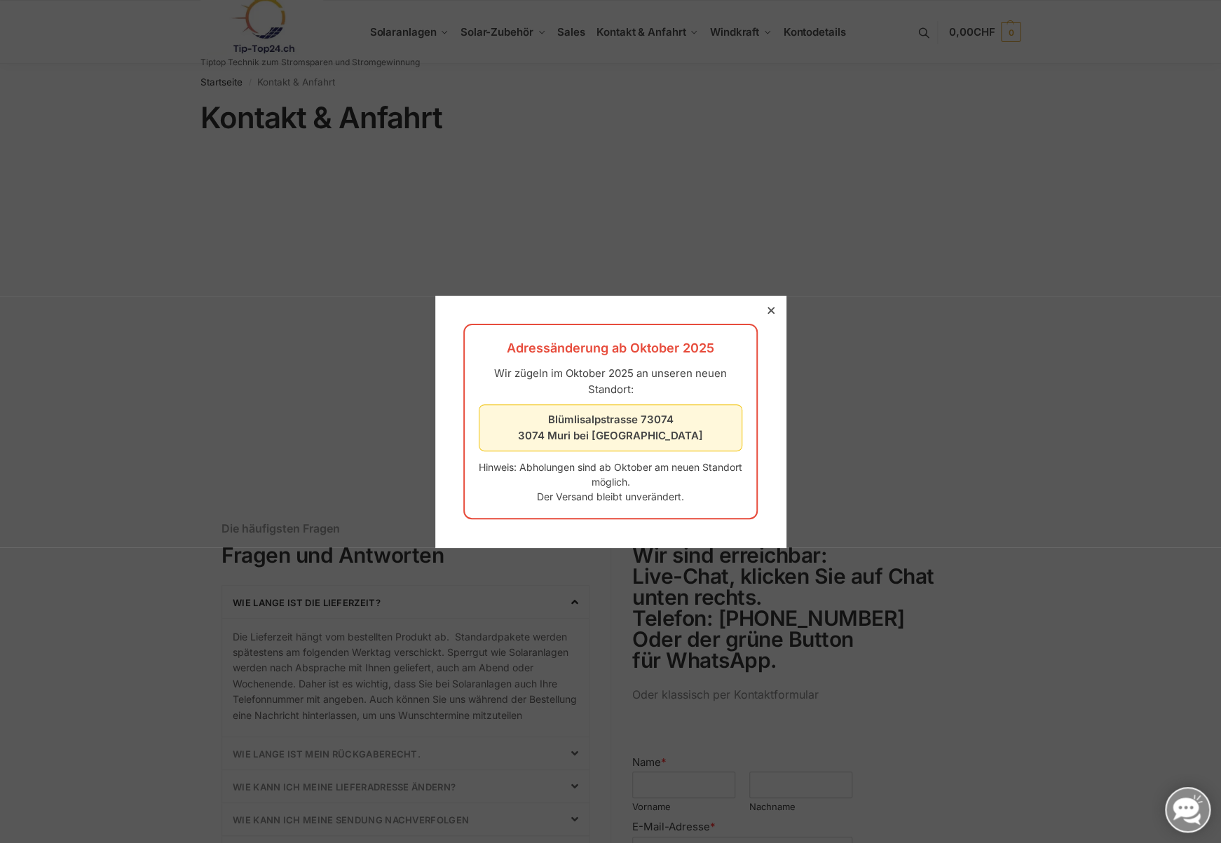
click at [767, 311] on icon at bounding box center [770, 310] width 7 height 7
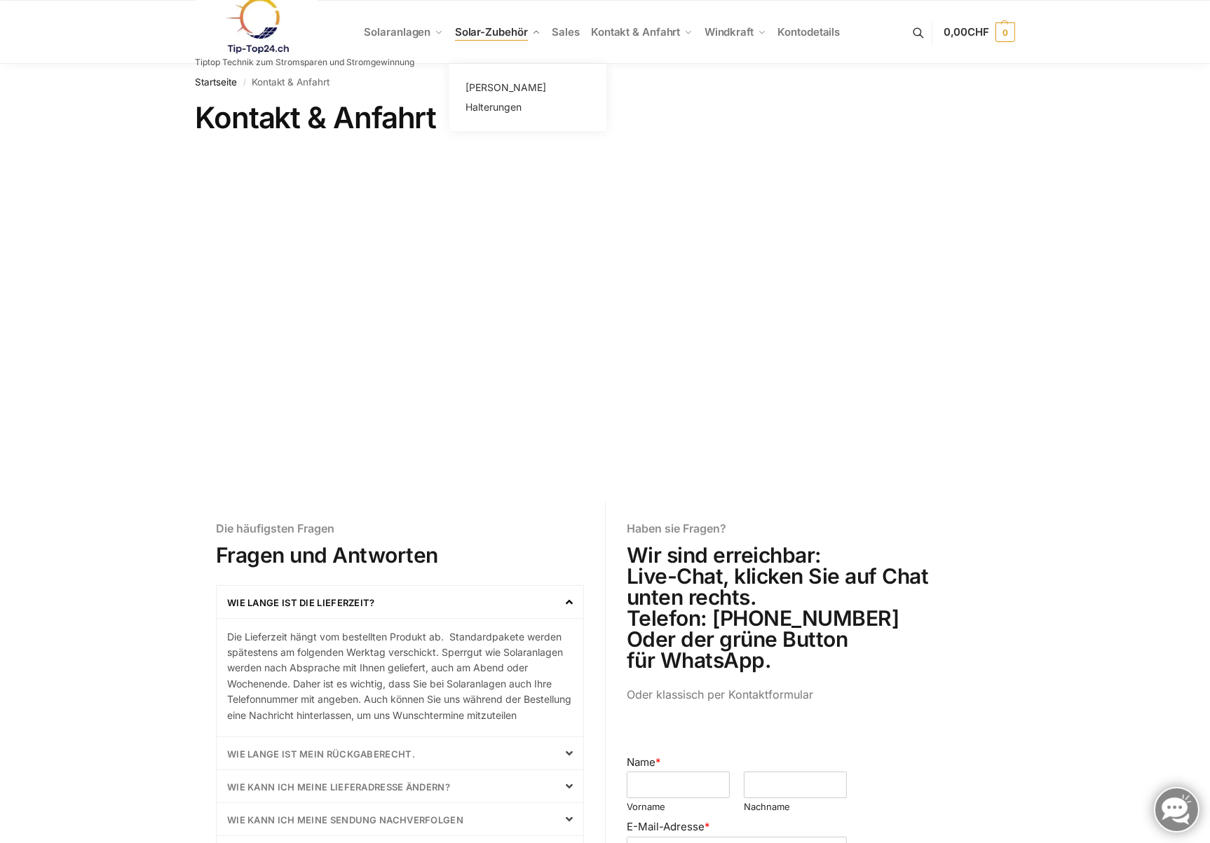
click at [475, 36] on span "Solar-Zubehör" at bounding box center [491, 31] width 73 height 13
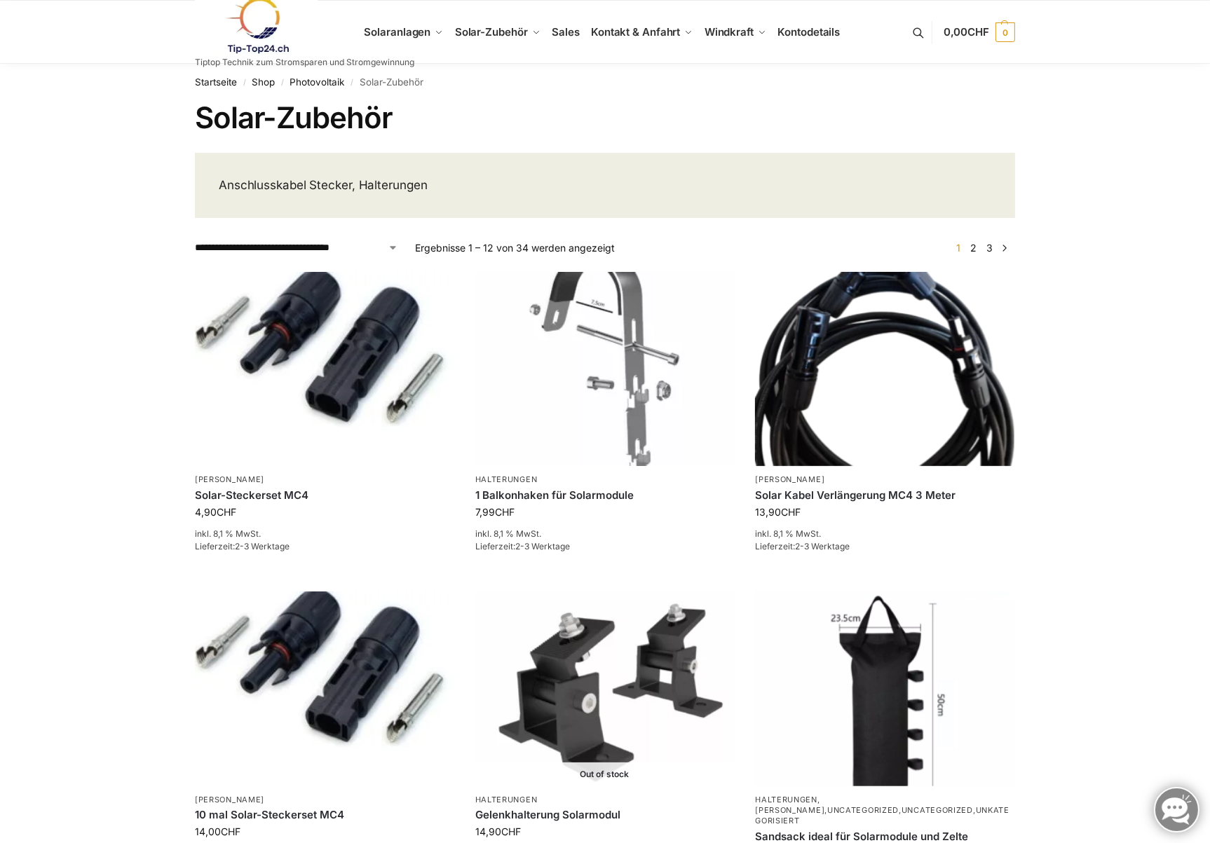
click at [498, 102] on h1 "Solar-Zubehör" at bounding box center [605, 117] width 820 height 35
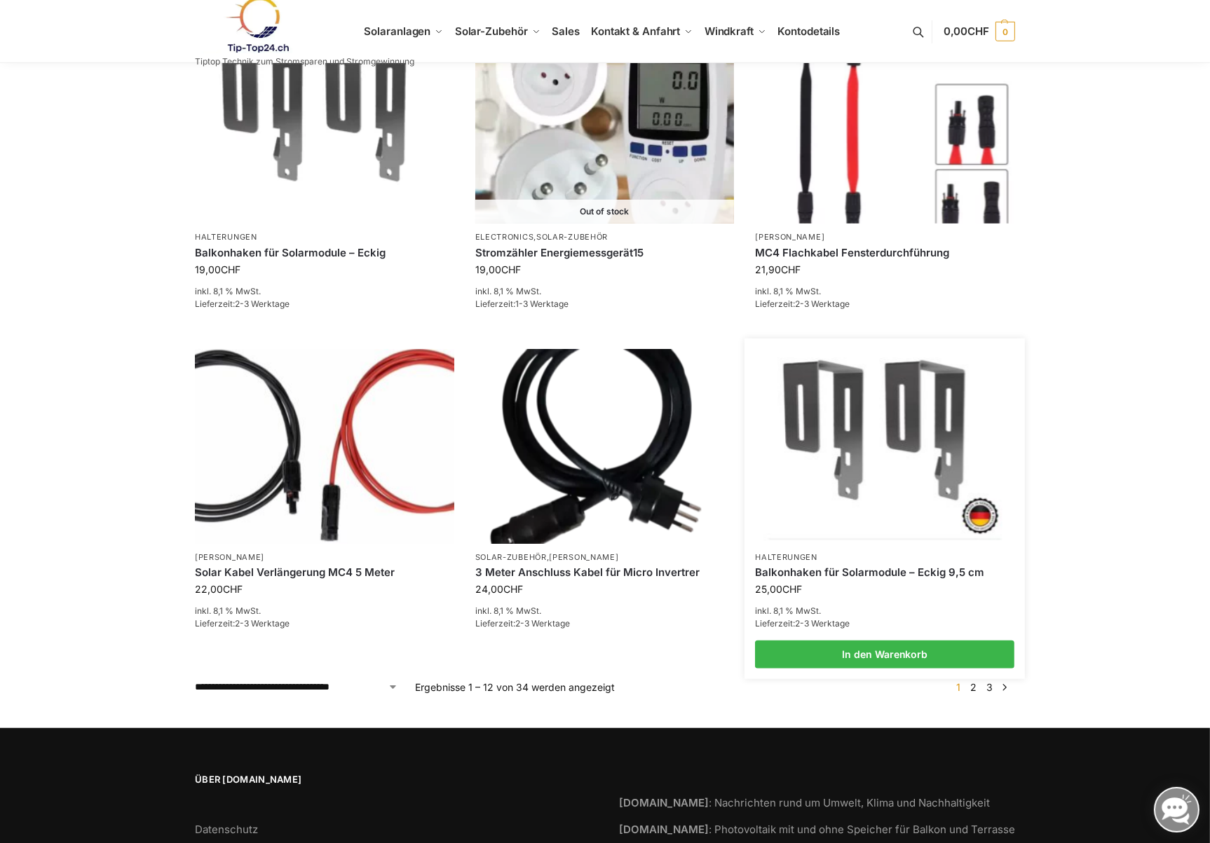
scroll to position [910, 0]
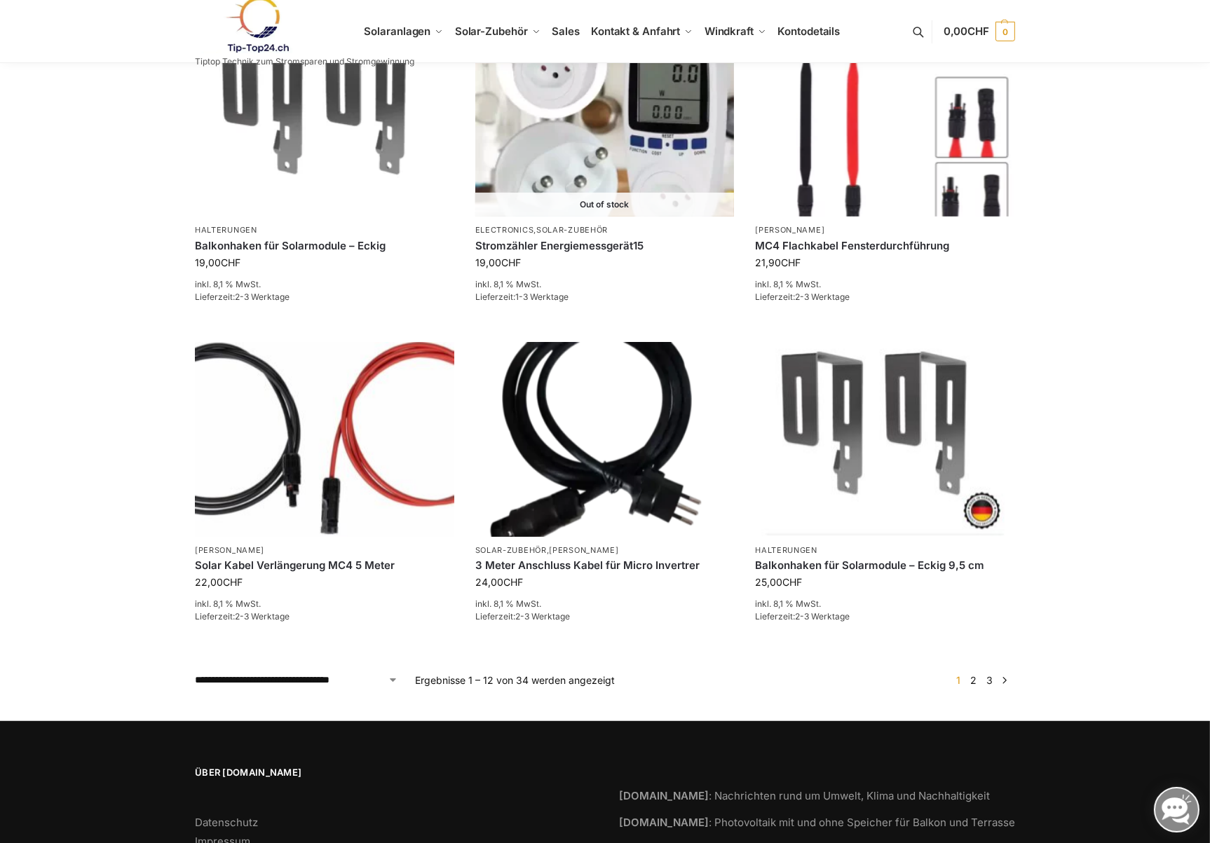
click at [975, 674] on link "2" at bounding box center [973, 680] width 13 height 12
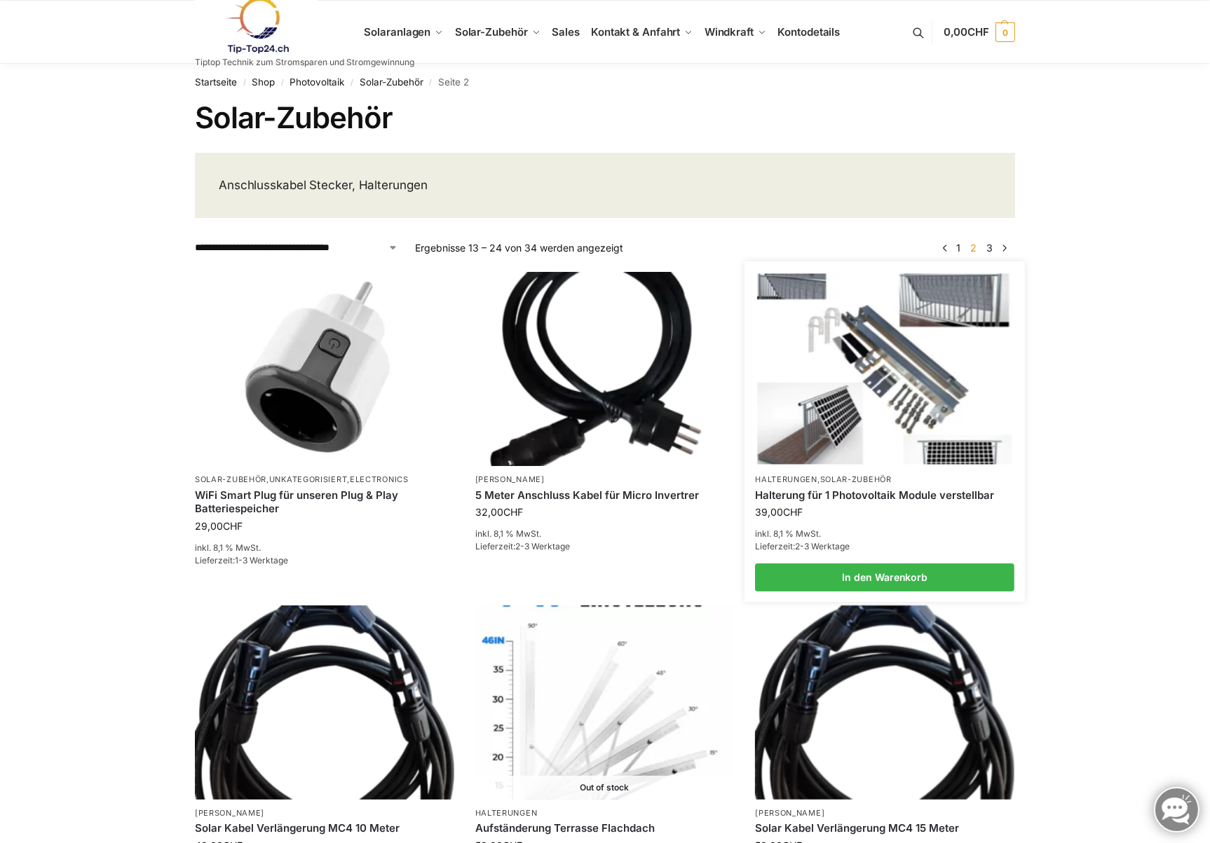
click at [849, 383] on img at bounding box center [885, 369] width 254 height 191
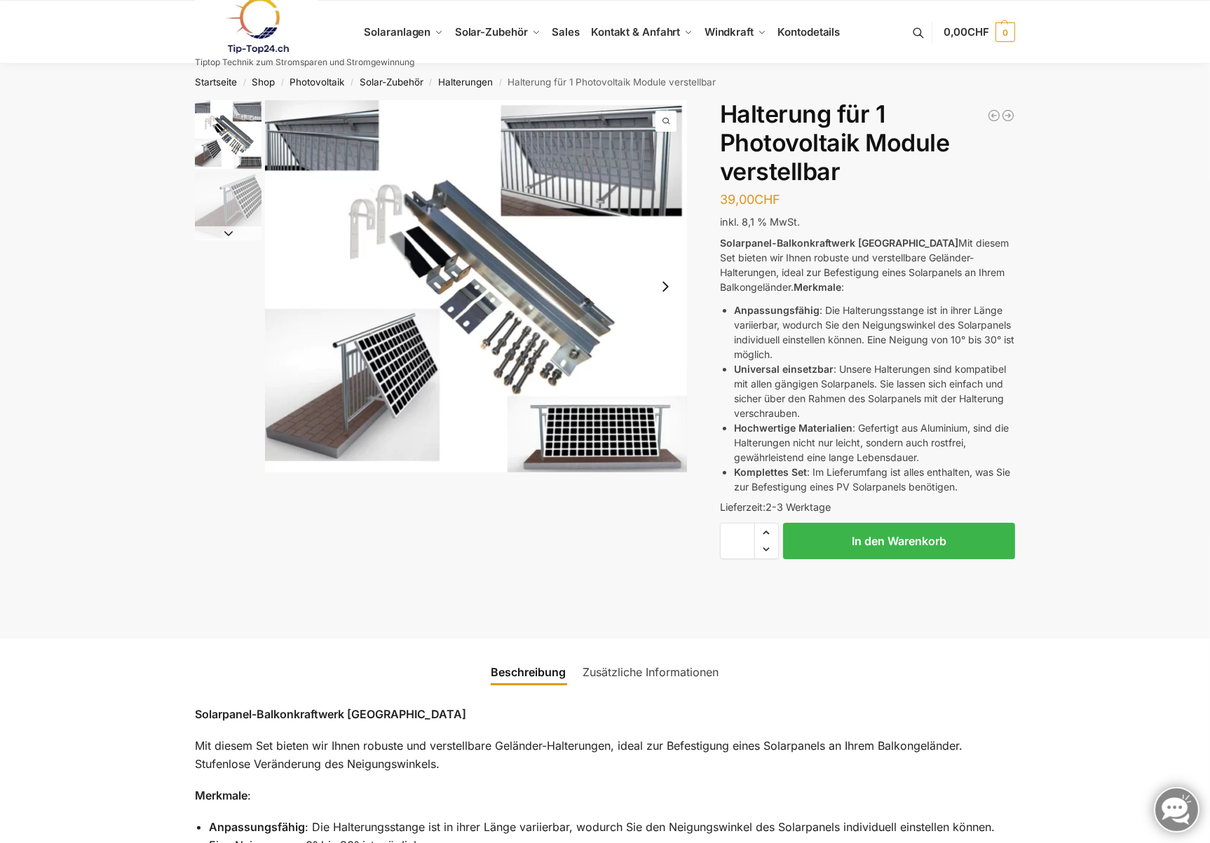
click at [229, 139] on img "1 / 2" at bounding box center [228, 134] width 67 height 69
click at [205, 186] on img "2 / 2" at bounding box center [228, 205] width 67 height 67
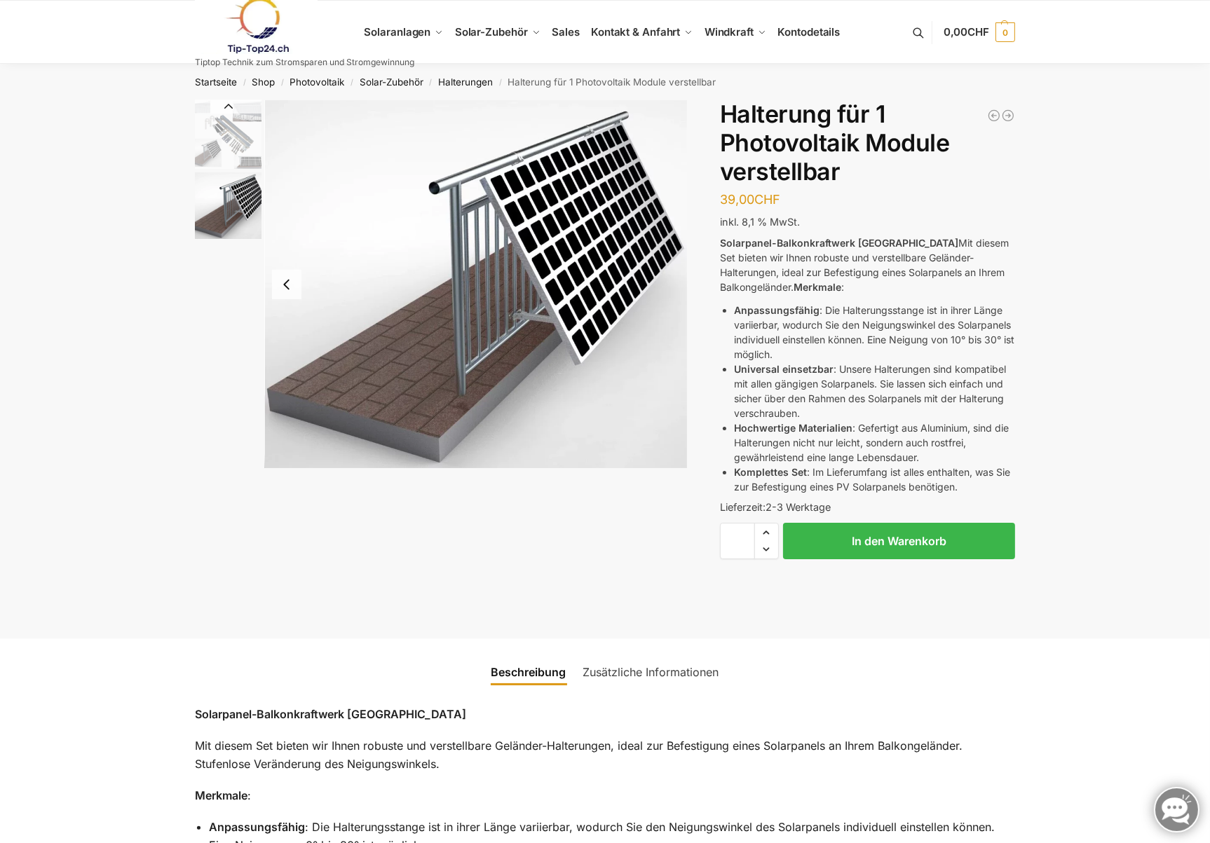
click at [226, 146] on img "1 / 2" at bounding box center [228, 134] width 67 height 69
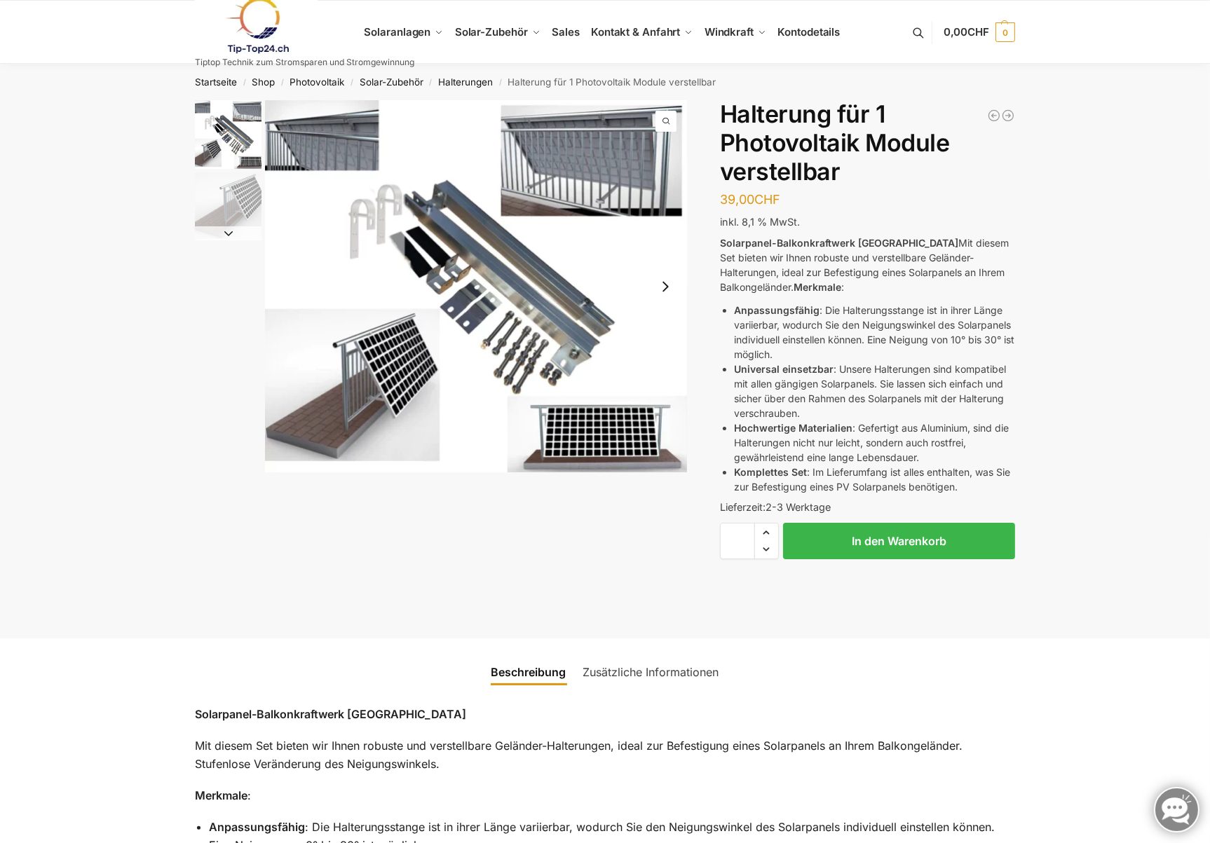
click at [642, 186] on img "1 / 2" at bounding box center [476, 286] width 422 height 372
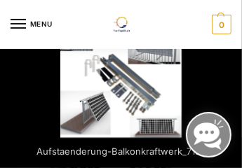
scroll to position [56, 0]
click at [156, 41] on div "MENU Tiptop Technik zum Stromsparen und Stromgewinnung" at bounding box center [121, 24] width 221 height 49
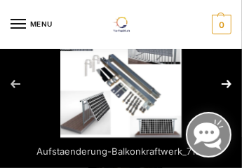
click at [224, 83] on button "Next (arrow right)" at bounding box center [217, 84] width 49 height 70
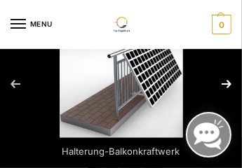
click at [224, 83] on button "Next (arrow right)" at bounding box center [217, 84] width 49 height 70
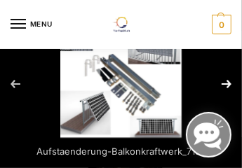
click at [224, 83] on button "Next (arrow right)" at bounding box center [217, 84] width 49 height 70
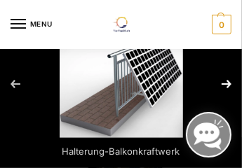
click at [224, 83] on button "Next (arrow right)" at bounding box center [217, 84] width 49 height 70
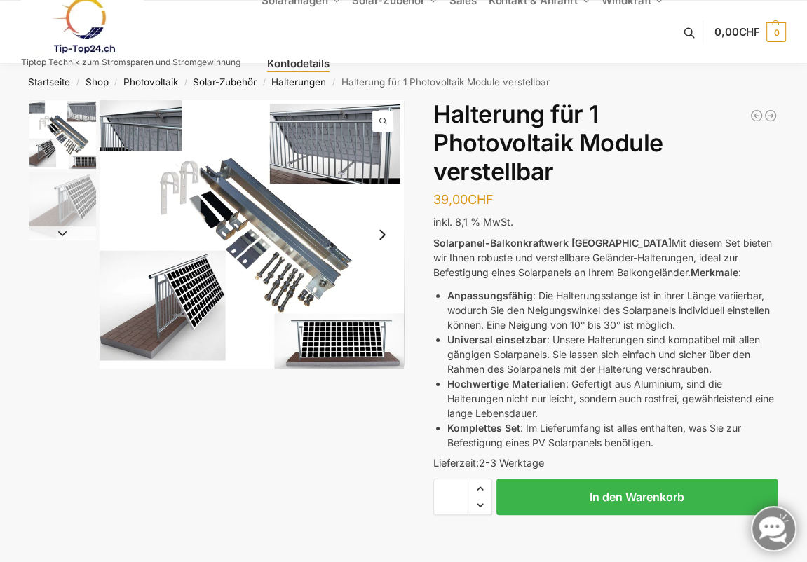
click at [292, 80] on link "Kontodetails" at bounding box center [298, 63] width 74 height 63
